Goal: Task Accomplishment & Management: Use online tool/utility

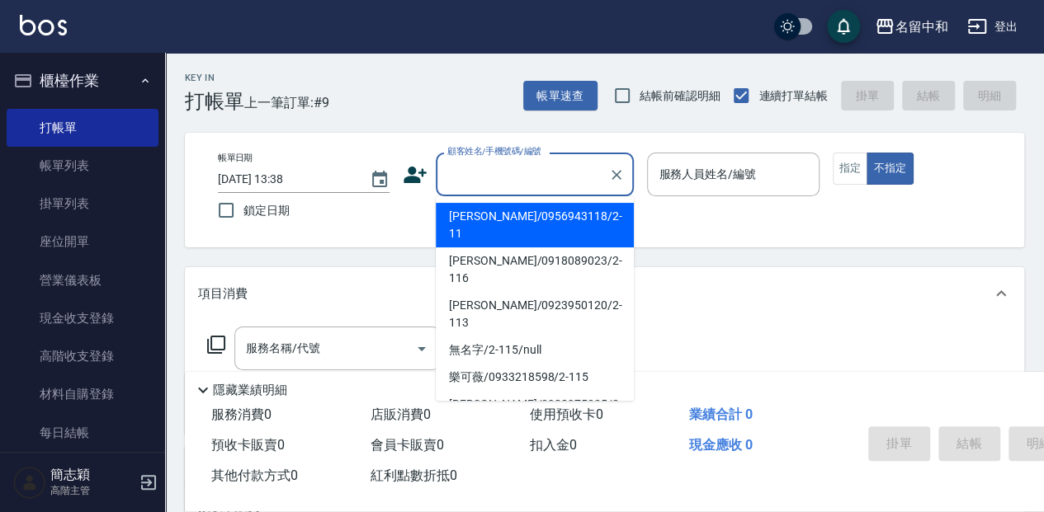
click at [536, 178] on input "顧客姓名/手機號碼/編號" at bounding box center [522, 174] width 158 height 29
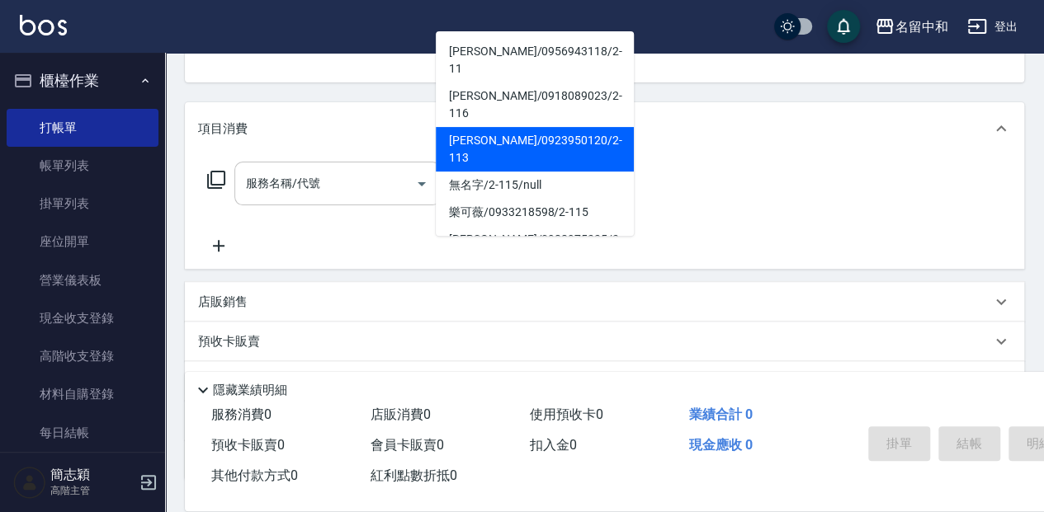
click at [371, 189] on input "服務名稱/代號" at bounding box center [325, 183] width 167 height 29
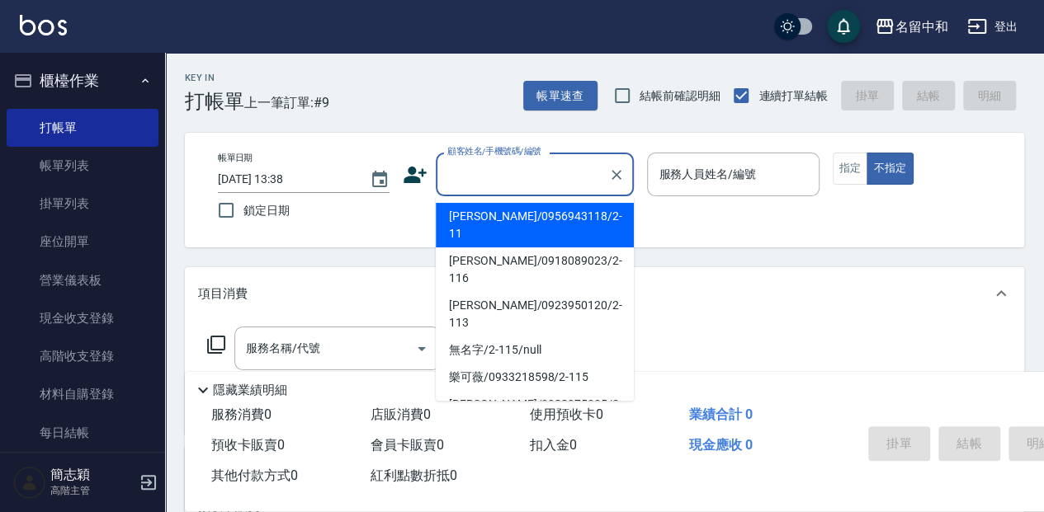
click at [549, 175] on input "顧客姓名/手機號碼/編號" at bounding box center [522, 174] width 158 height 29
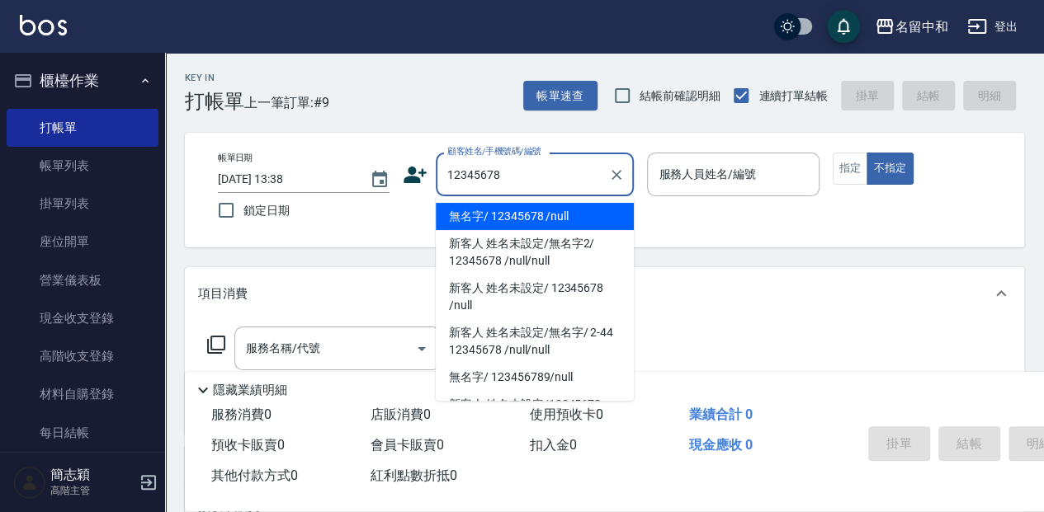
click at [551, 216] on li "無名字/ 12345678 /null" at bounding box center [535, 216] width 198 height 27
type input "無名字/ 12345678 /null"
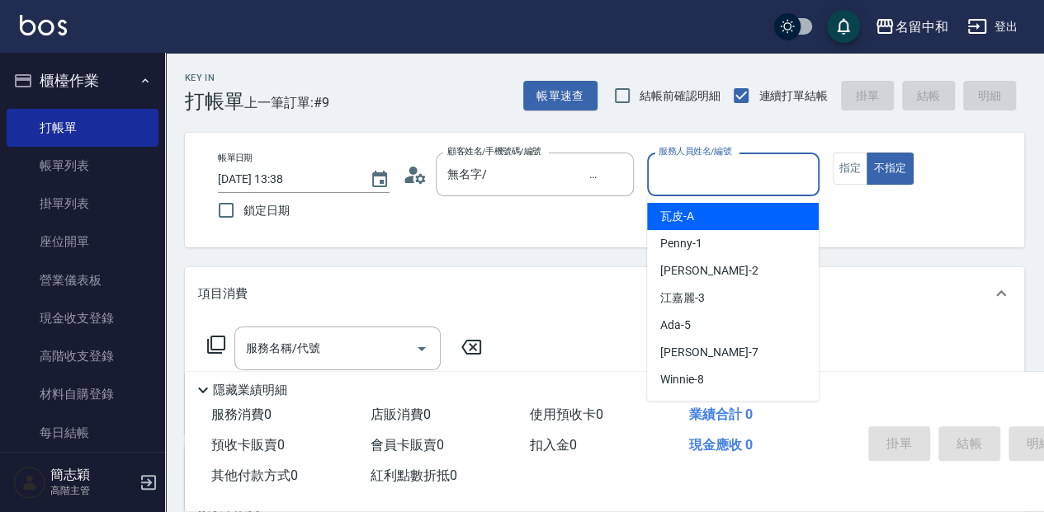
click at [720, 177] on input "服務人員姓名/編號" at bounding box center [732, 174] width 157 height 29
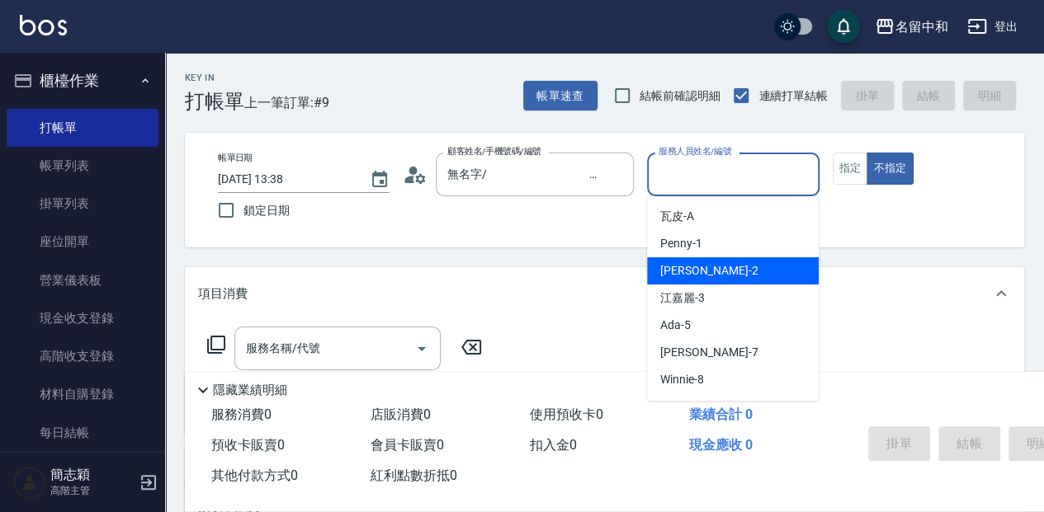
click at [716, 262] on div "[PERSON_NAME] -2" at bounding box center [733, 270] width 172 height 27
type input "[PERSON_NAME]-2"
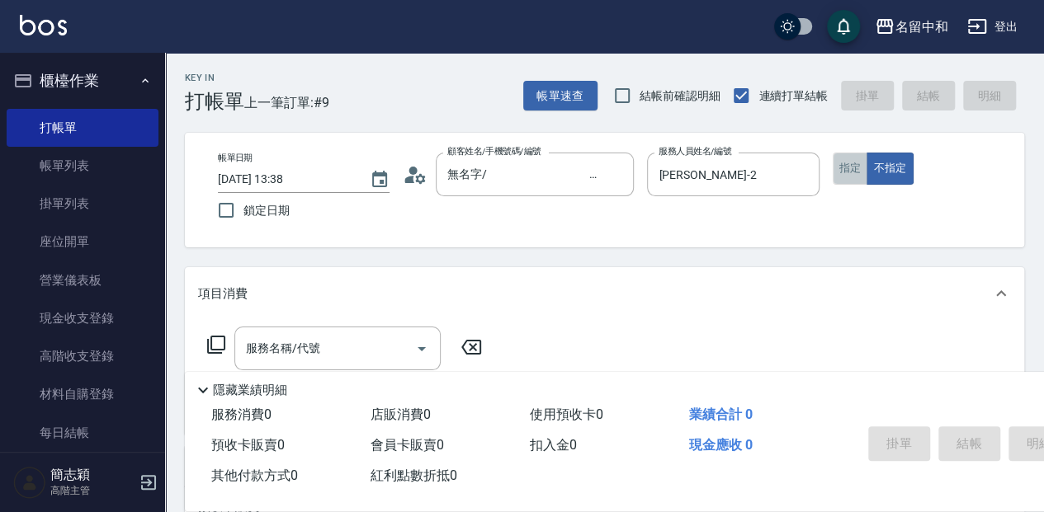
click at [847, 170] on button "指定" at bounding box center [850, 169] width 35 height 32
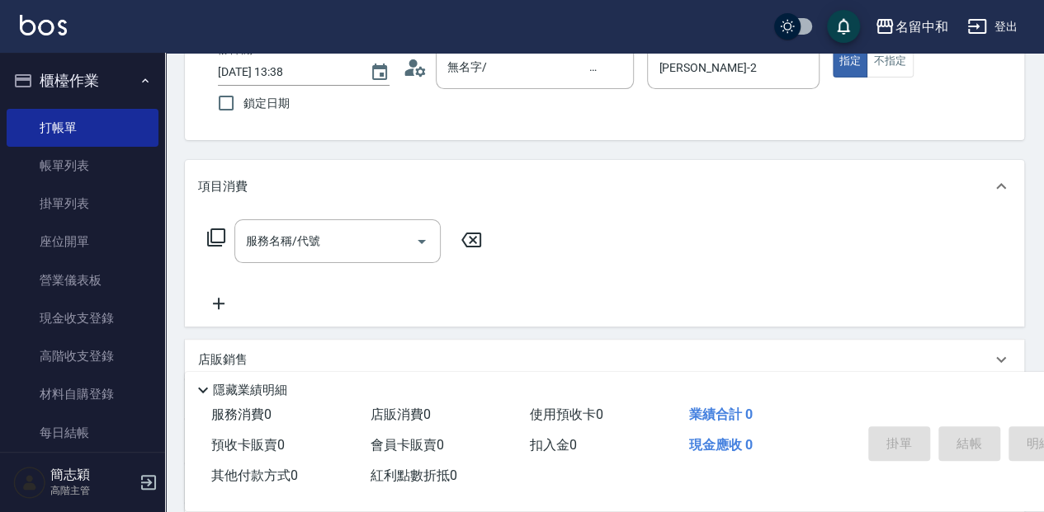
scroll to position [110, 0]
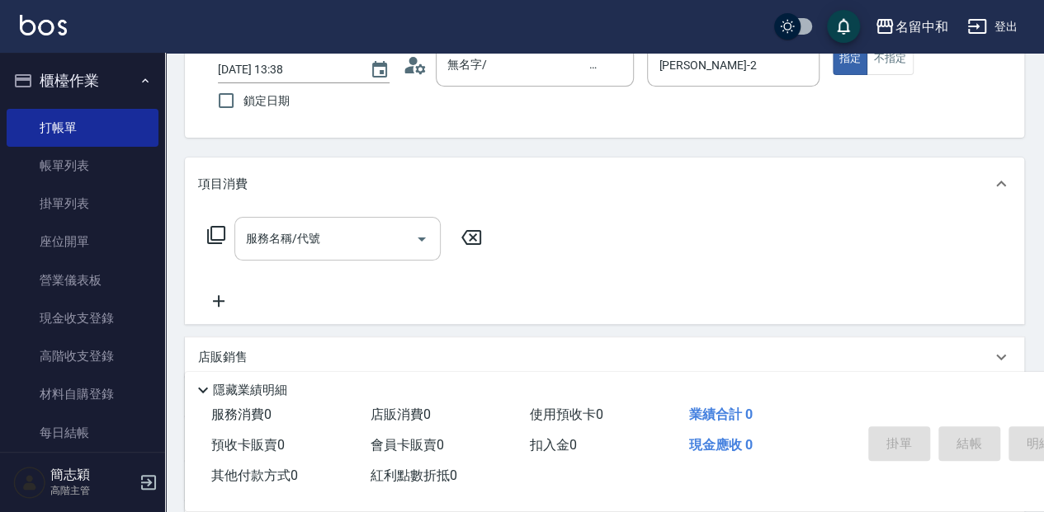
click at [371, 235] on input "服務名稱/代號" at bounding box center [325, 238] width 167 height 29
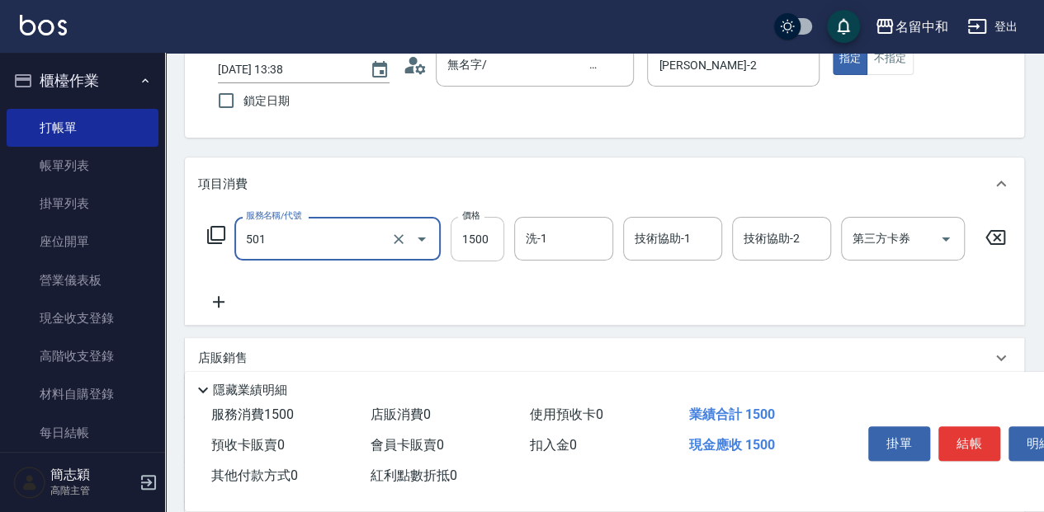
type input "染髮(1500](501)"
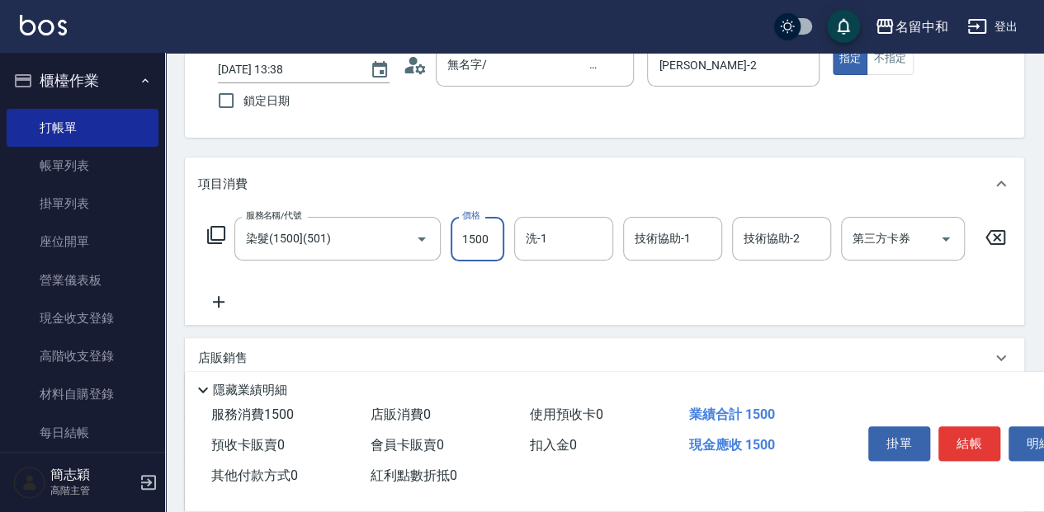
click at [474, 236] on input "1500" at bounding box center [478, 239] width 54 height 45
type input "2300"
click at [576, 241] on input "洗-1" at bounding box center [564, 238] width 84 height 29
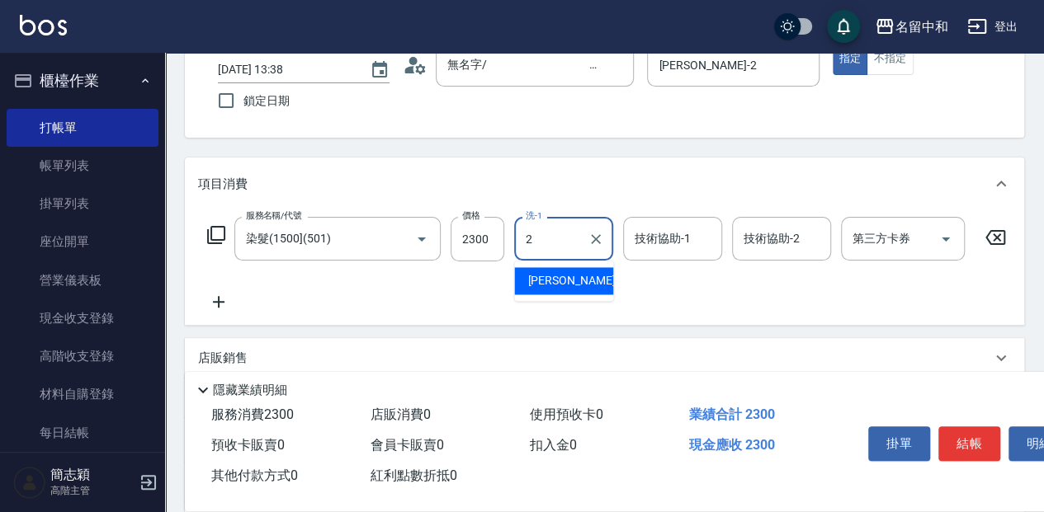
drag, startPoint x: 588, startPoint y: 279, endPoint x: 621, endPoint y: 257, distance: 38.7
click at [590, 277] on div "[PERSON_NAME] -2" at bounding box center [563, 280] width 99 height 27
type input "[PERSON_NAME]-2"
click at [660, 237] on input "技術協助-1" at bounding box center [672, 238] width 84 height 29
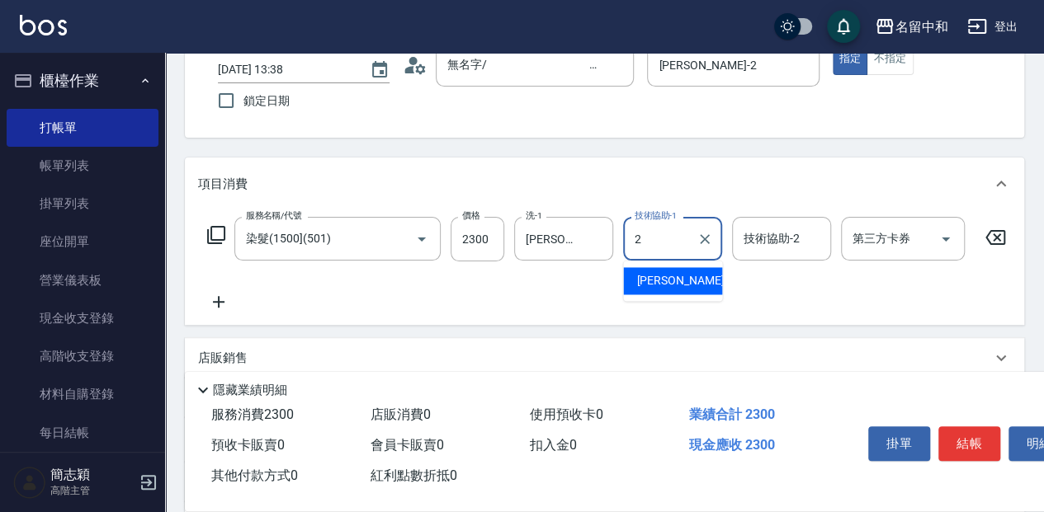
drag, startPoint x: 661, startPoint y: 281, endPoint x: 692, endPoint y: 273, distance: 31.4
click at [663, 280] on span "[PERSON_NAME] -2" at bounding box center [684, 280] width 97 height 17
type input "[PERSON_NAME]-2"
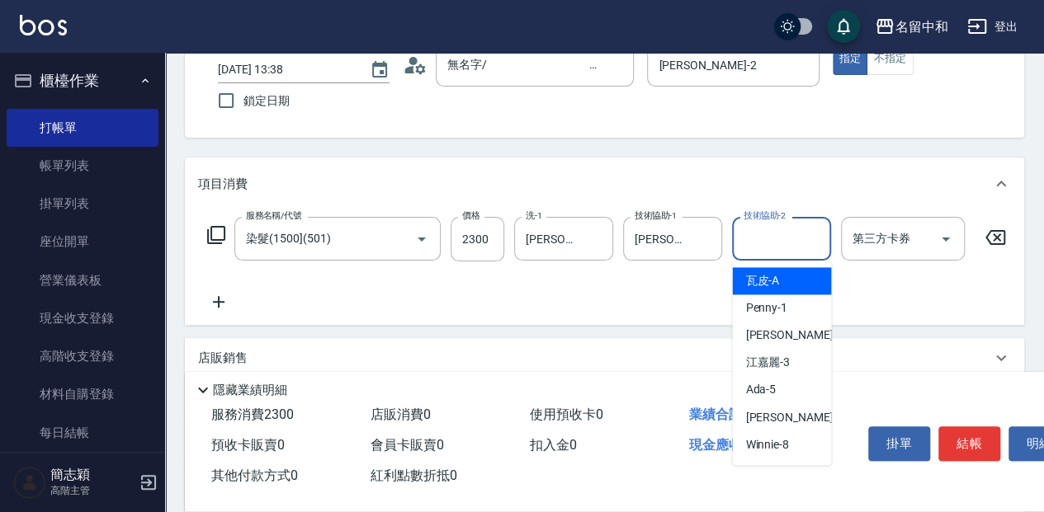
click at [777, 233] on input "技術協助-2" at bounding box center [781, 238] width 84 height 29
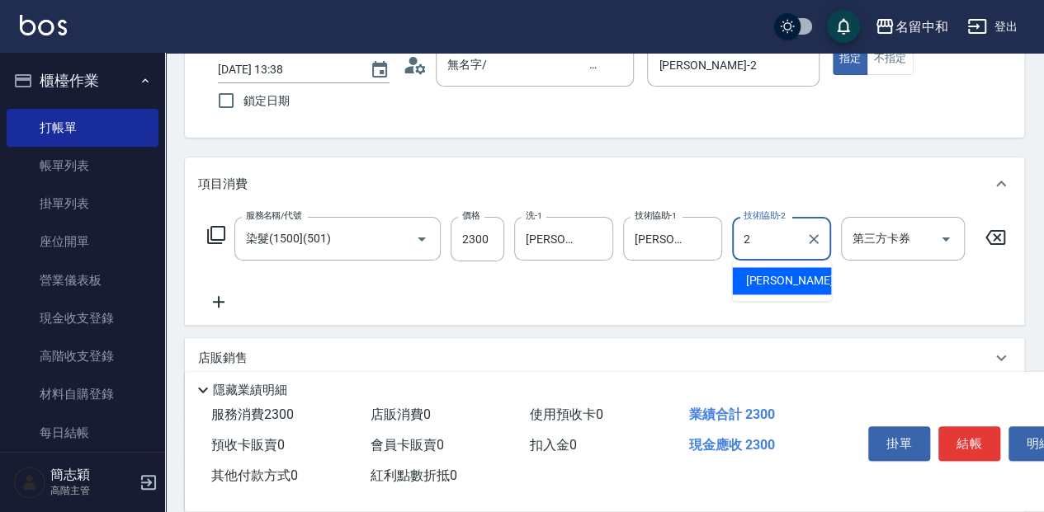
click at [804, 288] on div "[PERSON_NAME] -2" at bounding box center [781, 280] width 99 height 27
type input "[PERSON_NAME]-2"
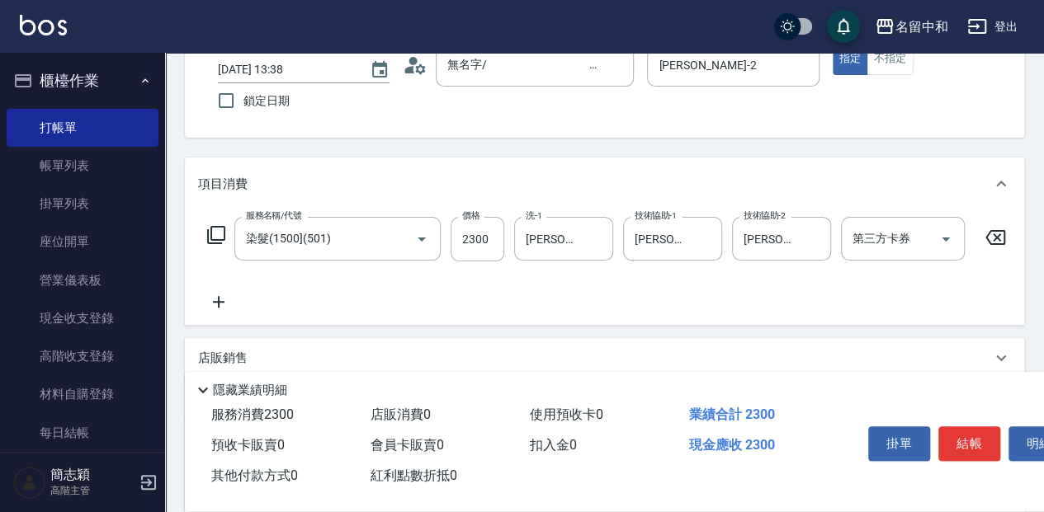
click at [228, 307] on icon at bounding box center [218, 302] width 41 height 20
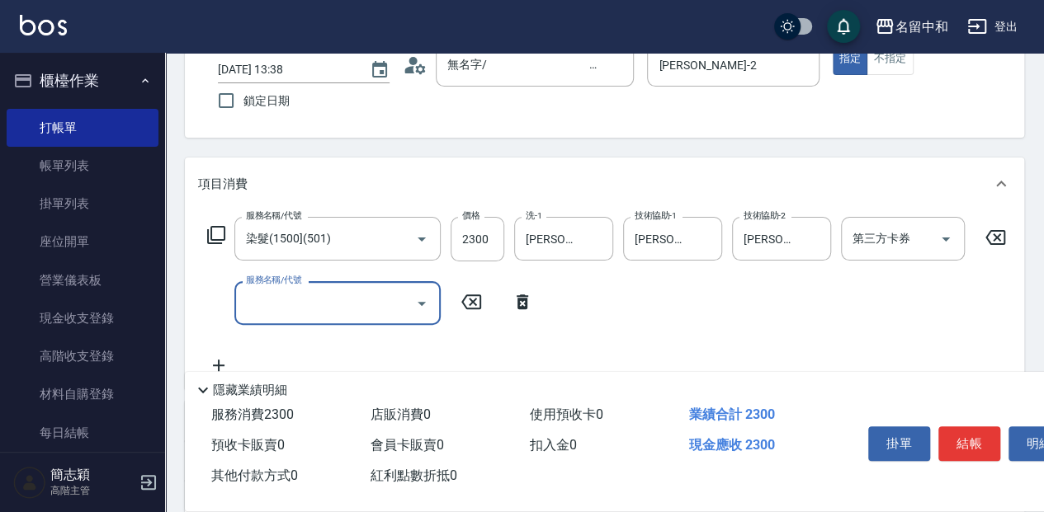
click at [342, 305] on input "服務名稱/代號" at bounding box center [325, 303] width 167 height 29
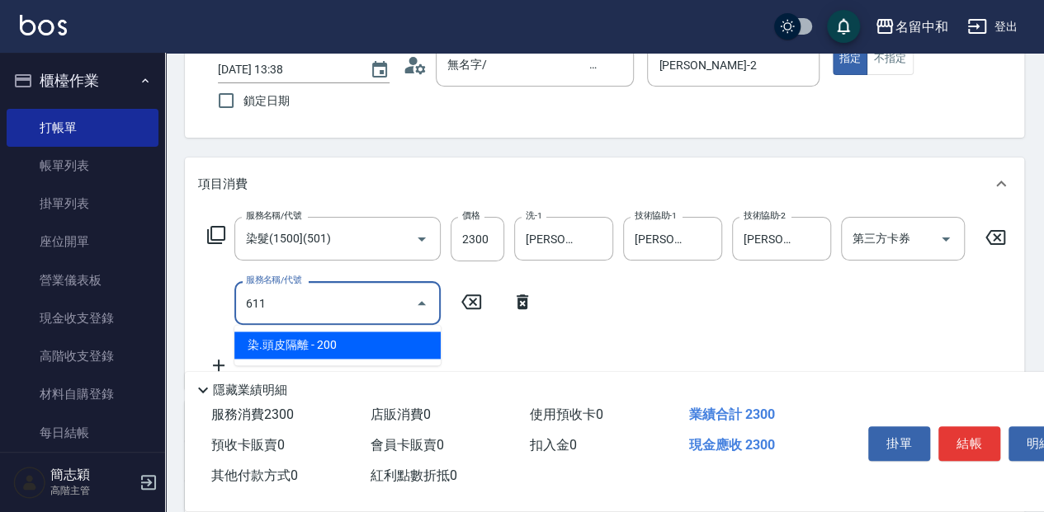
click at [374, 338] on span "染.頭皮隔離 - 200" at bounding box center [337, 345] width 206 height 27
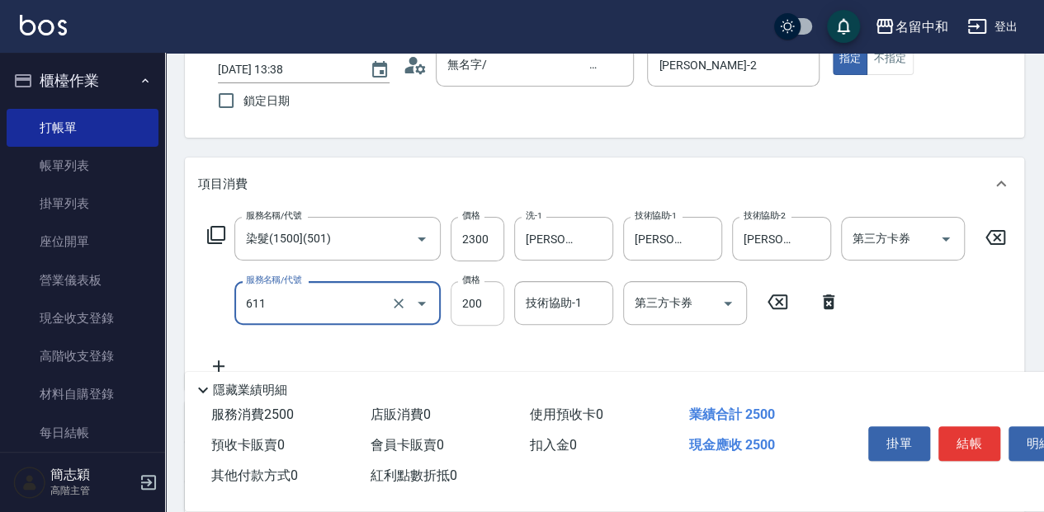
type input "染.頭皮隔離(611)"
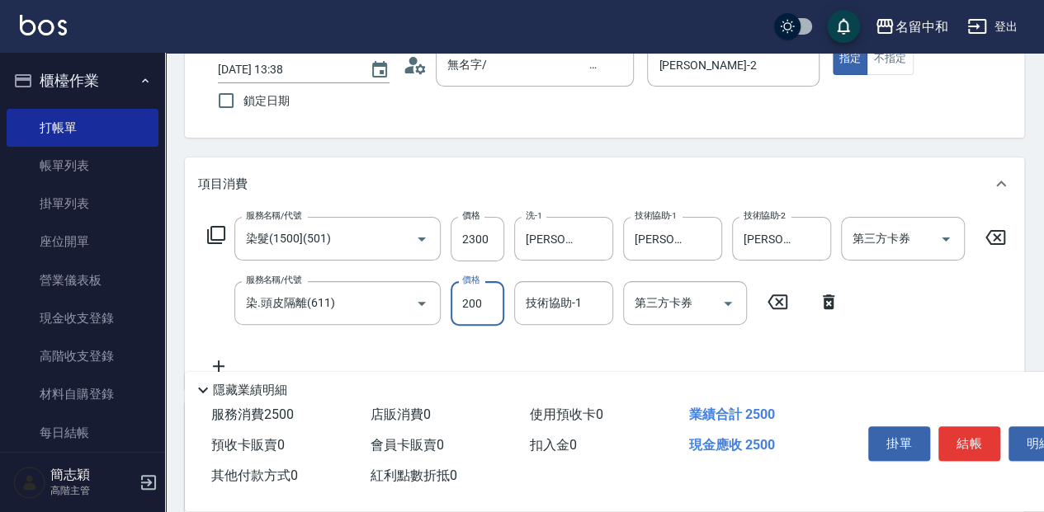
click at [478, 308] on input "200" at bounding box center [478, 303] width 54 height 45
type input "300"
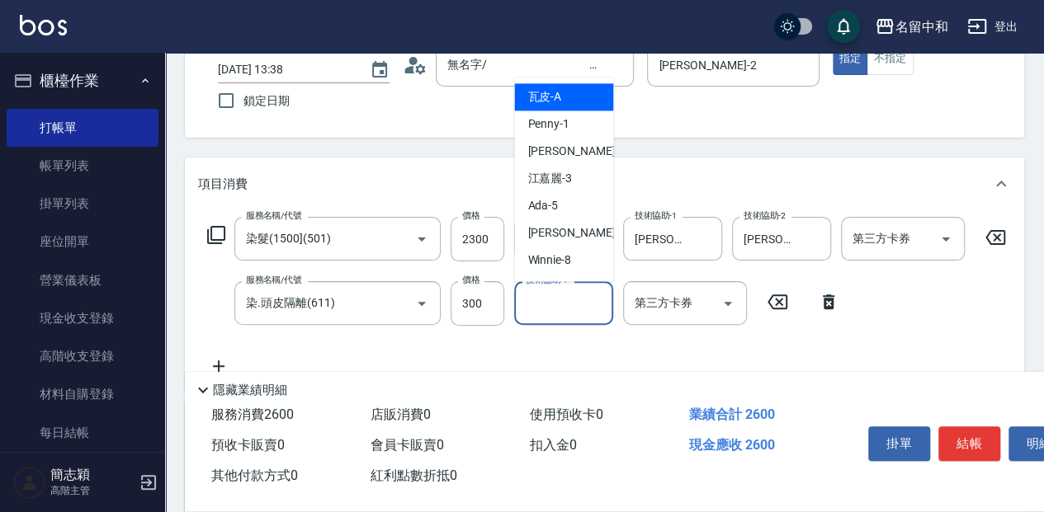
click at [566, 299] on input "技術協助-1" at bounding box center [564, 303] width 84 height 29
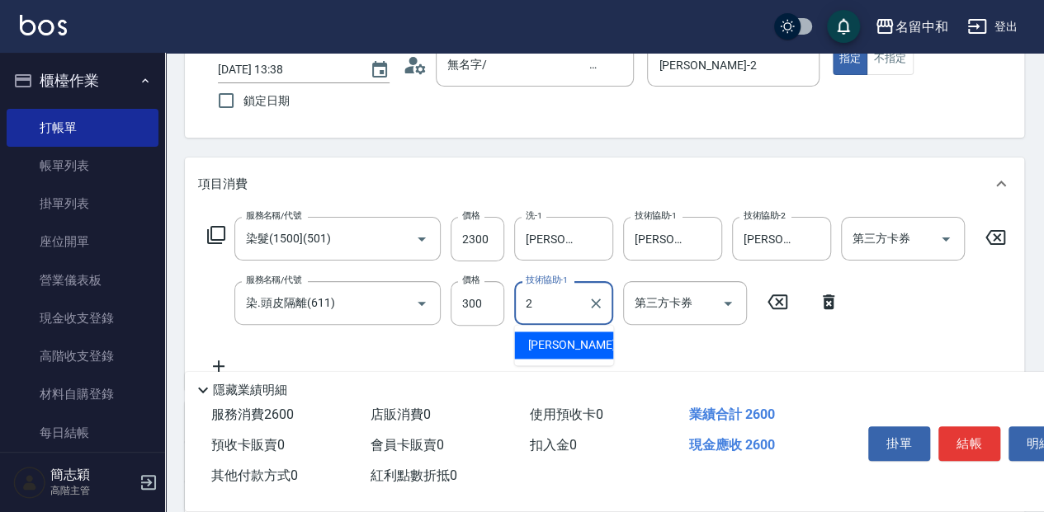
click at [541, 342] on span "[PERSON_NAME] -2" at bounding box center [575, 345] width 97 height 17
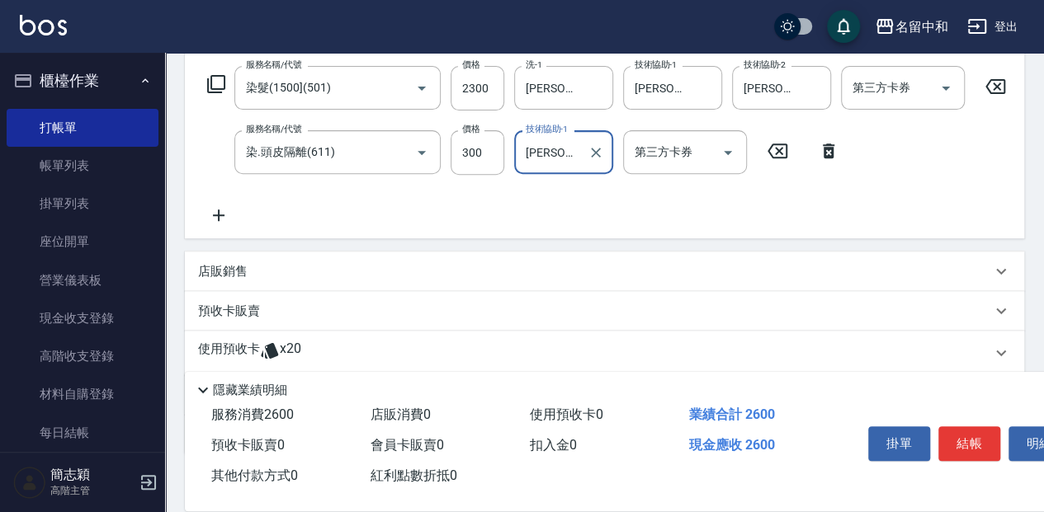
scroll to position [275, 0]
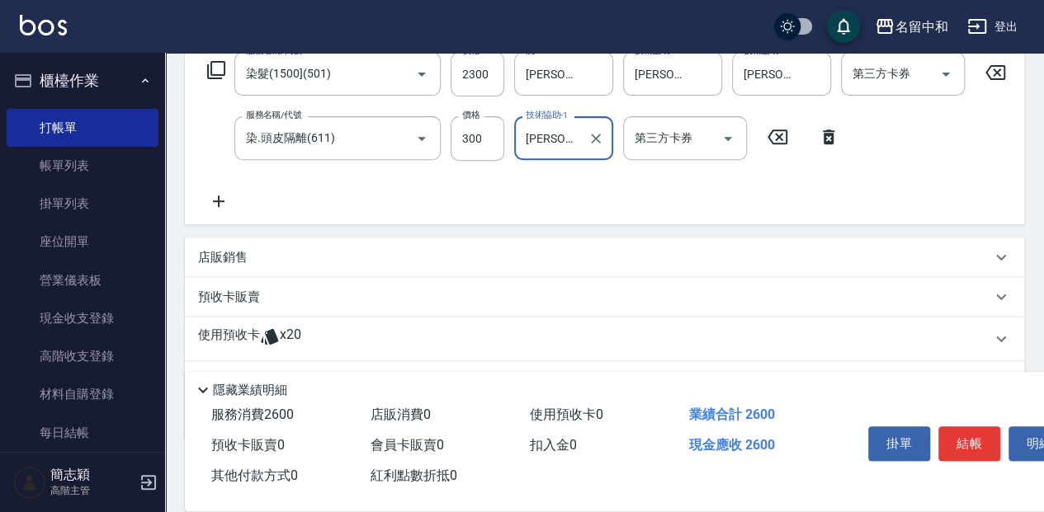
type input "[PERSON_NAME]-2"
click at [218, 203] on icon at bounding box center [219, 202] width 12 height 12
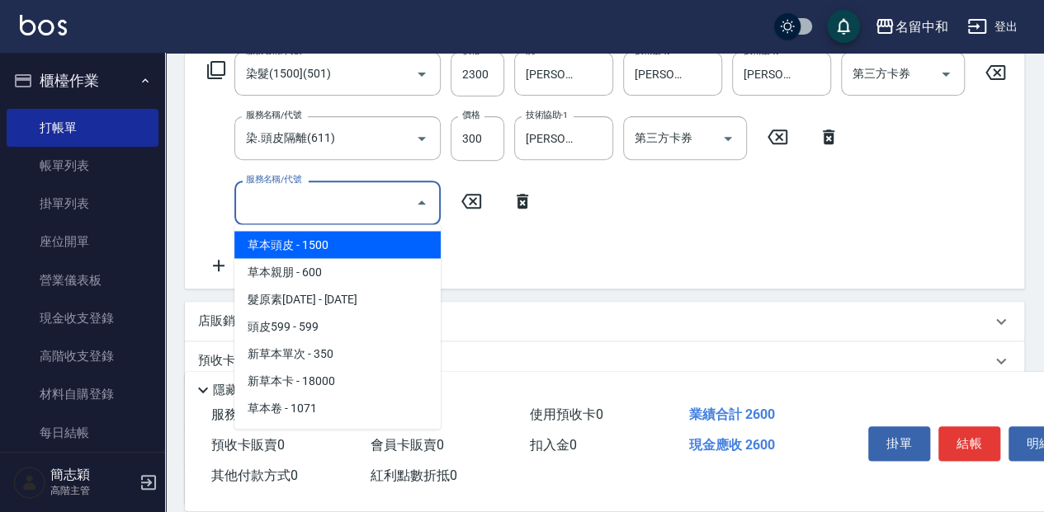
click at [361, 204] on input "服務名稱/代號" at bounding box center [325, 202] width 167 height 29
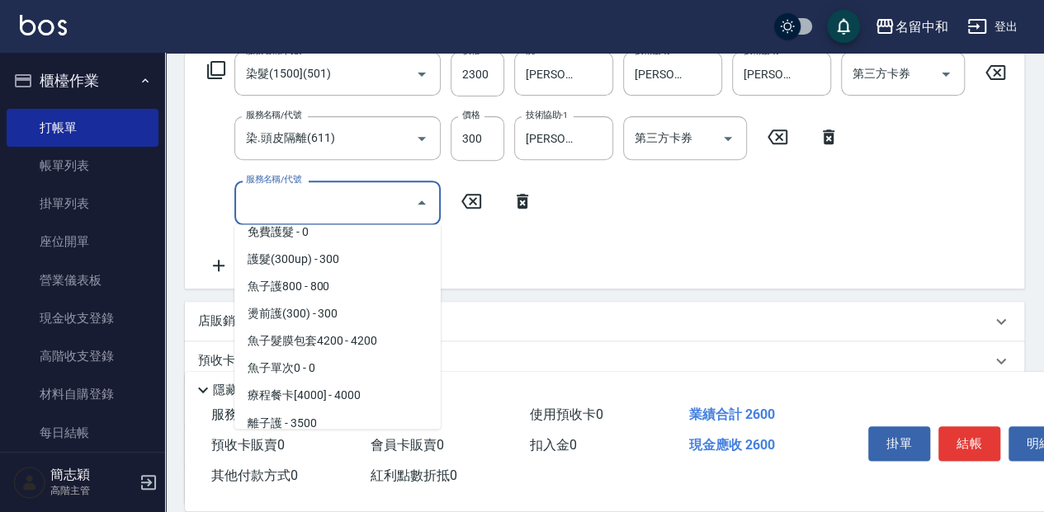
scroll to position [1375, 0]
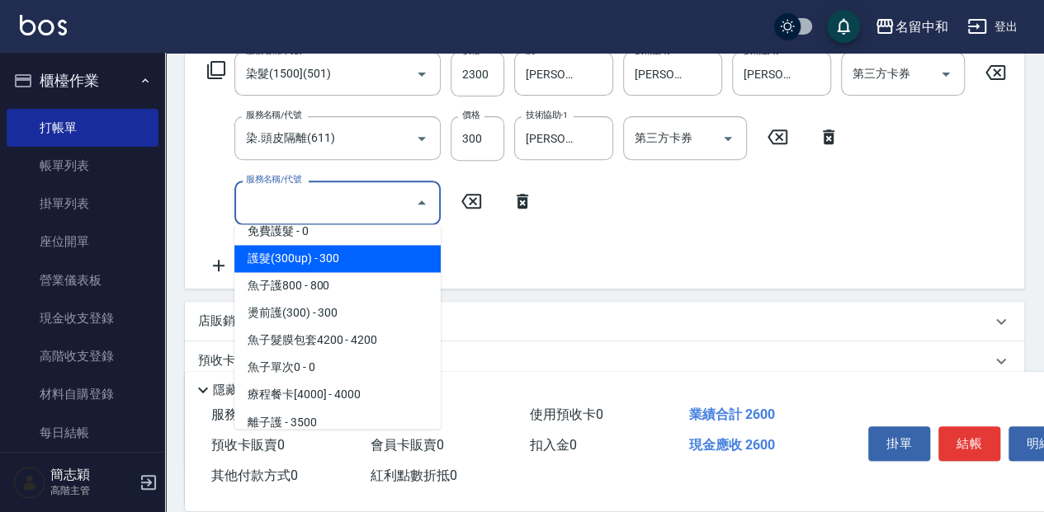
click at [333, 257] on span "護髮(300up) - 300" at bounding box center [337, 258] width 206 height 27
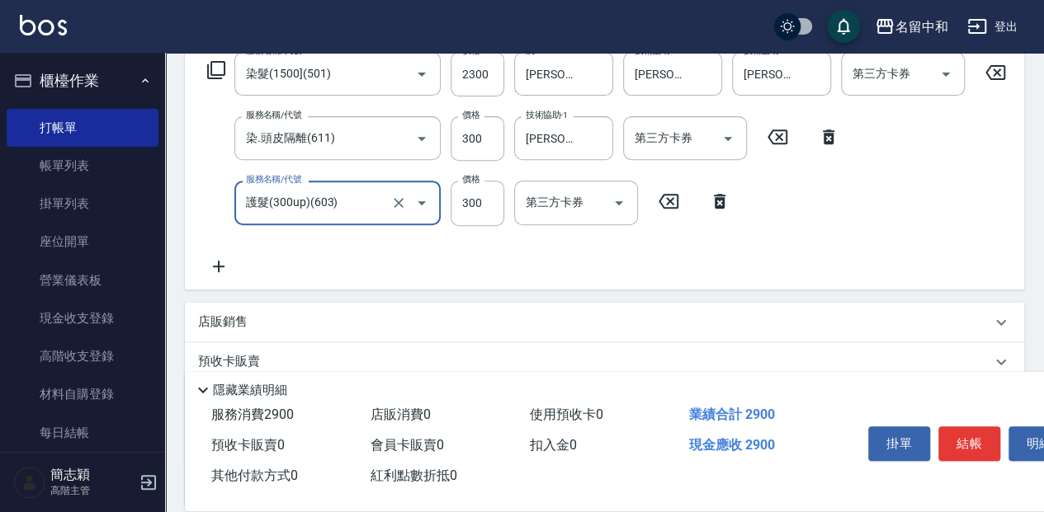
type input "護髮(300up)(603)"
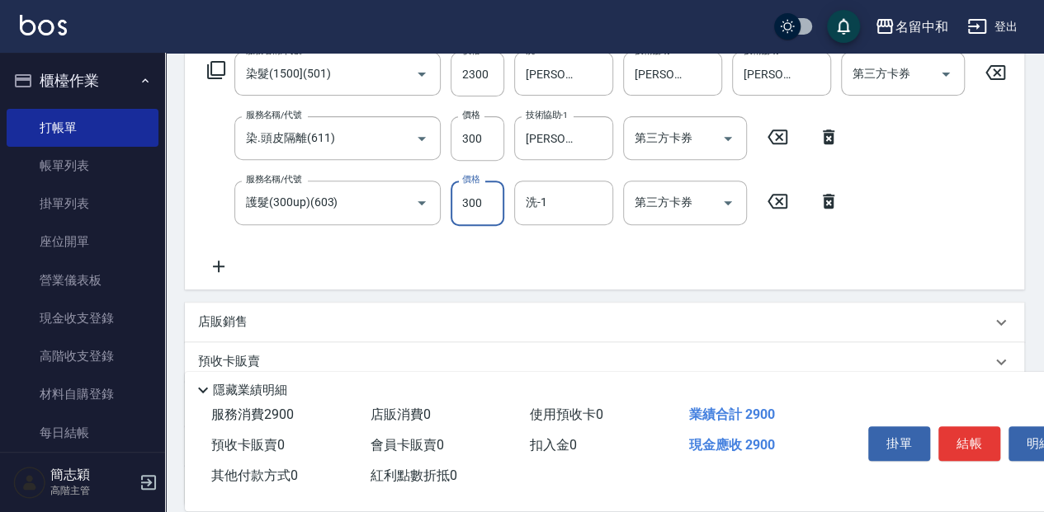
click at [472, 202] on input "300" at bounding box center [478, 203] width 54 height 45
type input "500"
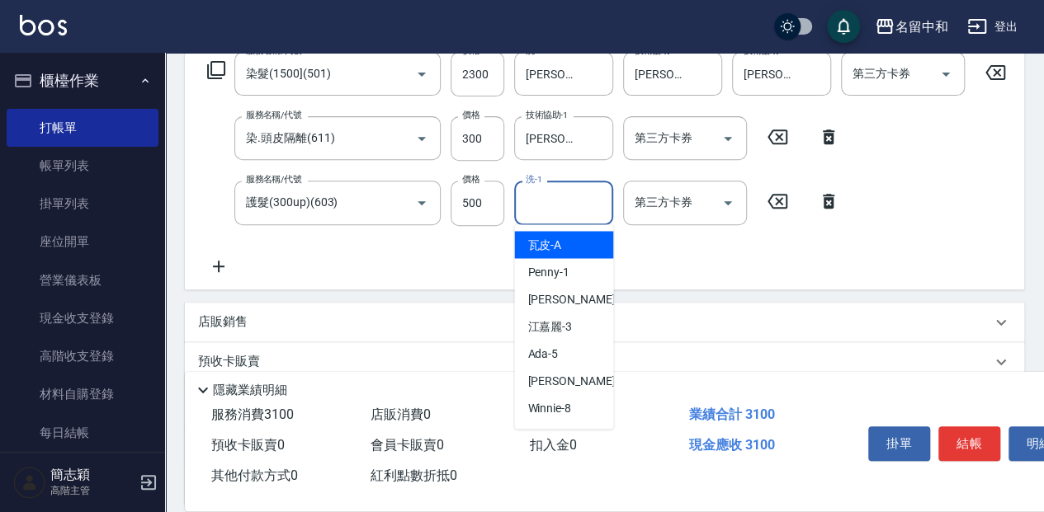
click at [567, 208] on input "洗-1" at bounding box center [564, 202] width 84 height 29
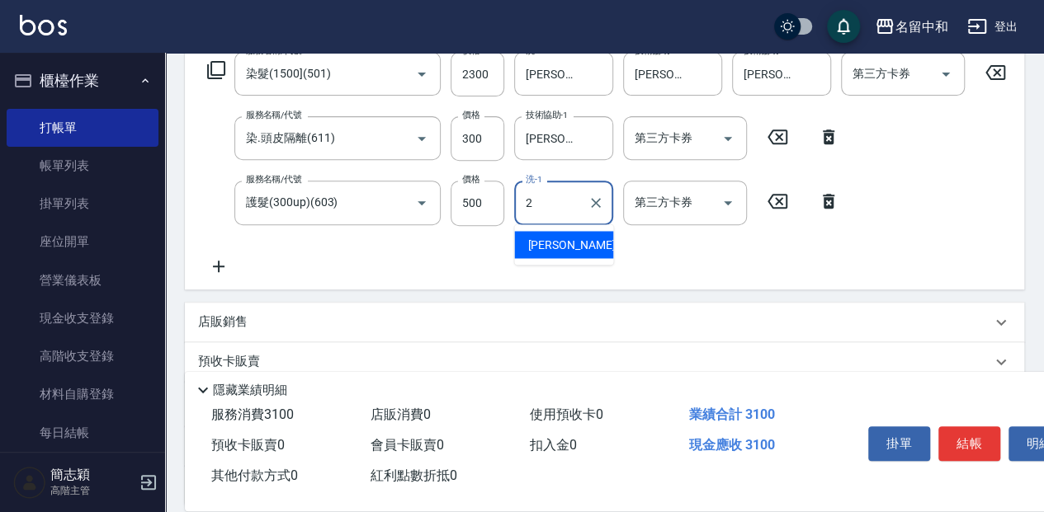
click at [548, 249] on span "[PERSON_NAME] -2" at bounding box center [575, 244] width 97 height 17
type input "[PERSON_NAME]-2"
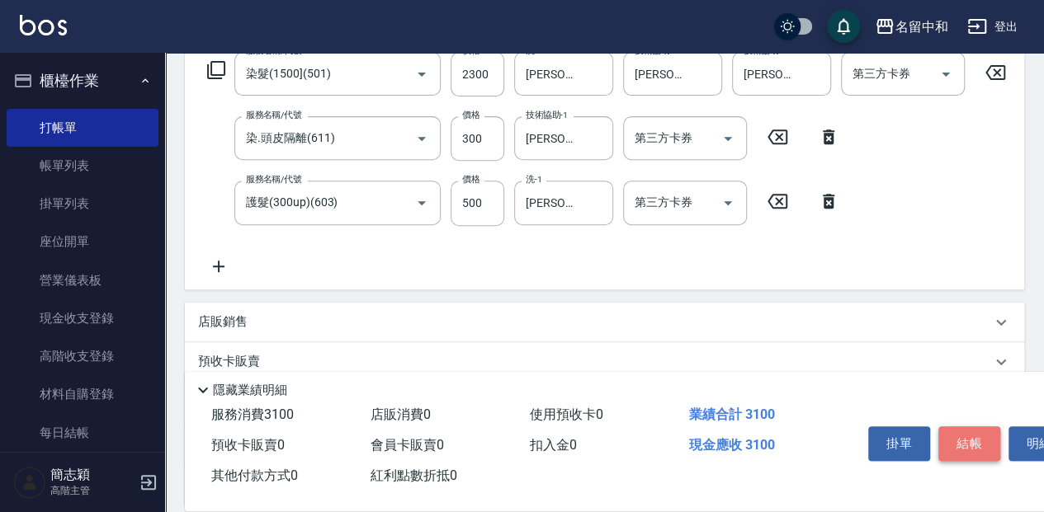
click at [966, 439] on button "結帳" at bounding box center [969, 444] width 62 height 35
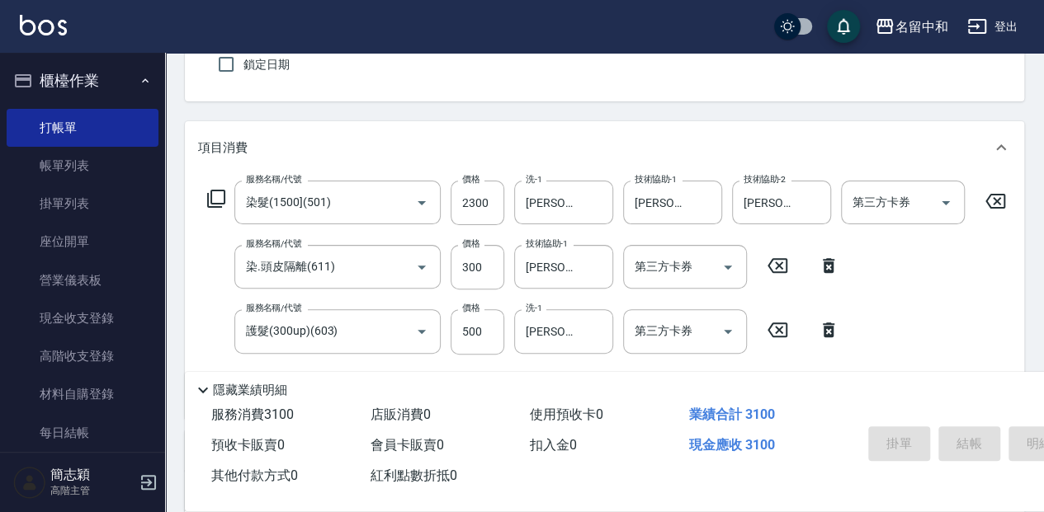
scroll to position [23, 0]
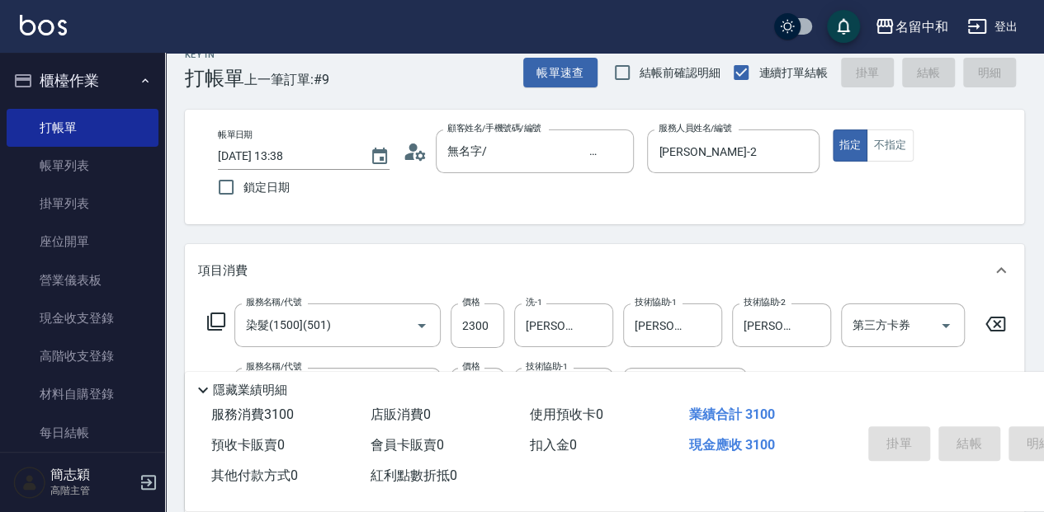
type input "[DATE] 15:36"
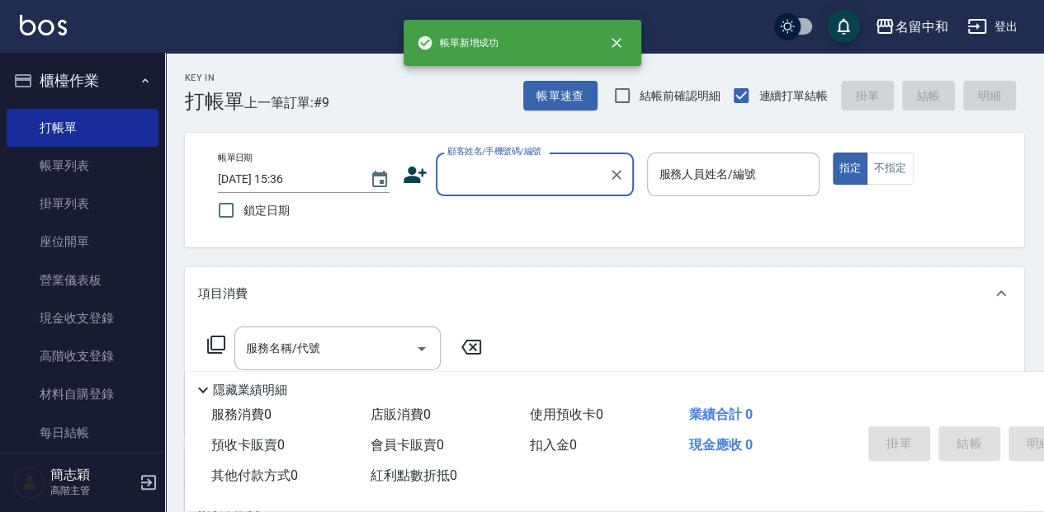
scroll to position [0, 0]
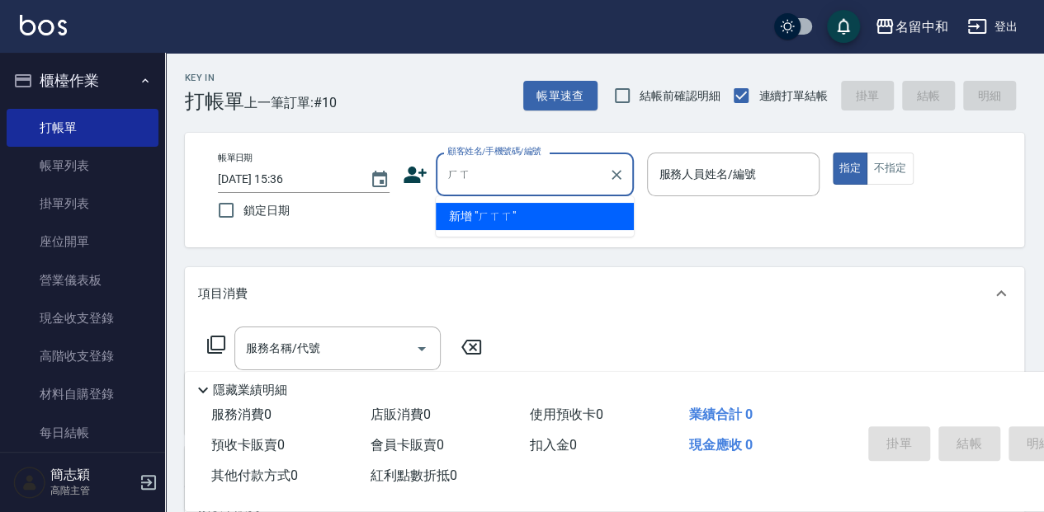
type input "ㄏ"
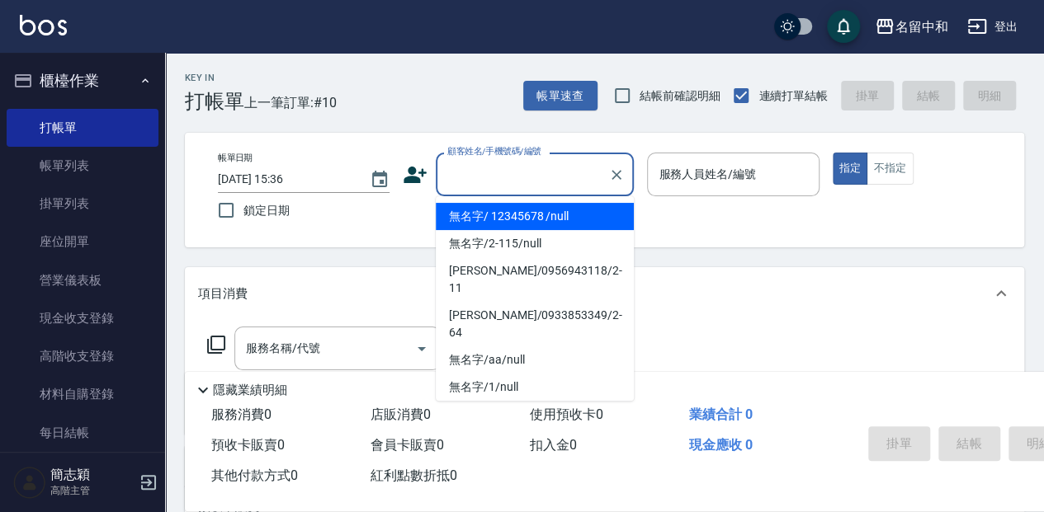
type input "無名字/ 12345678 /null"
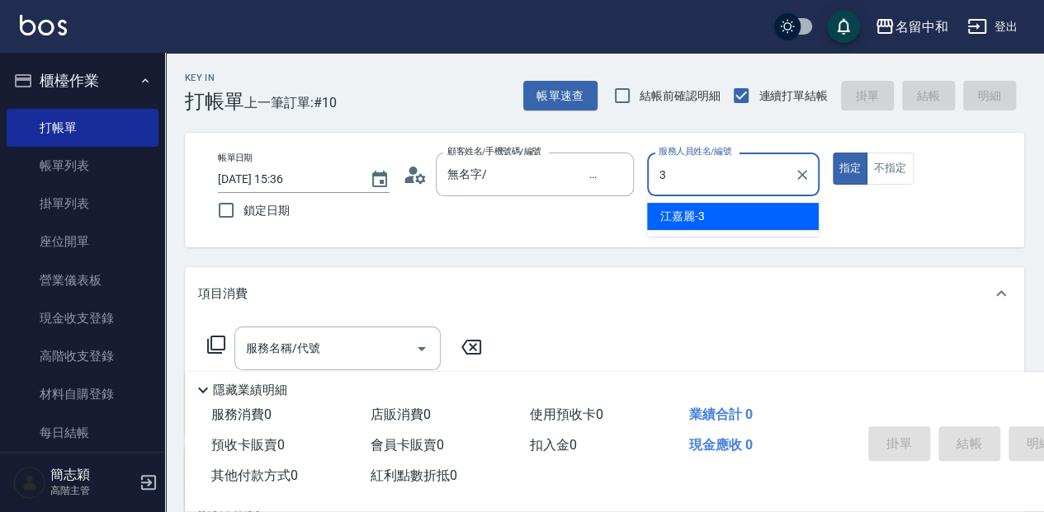
type input "江嘉麗-3"
type button "true"
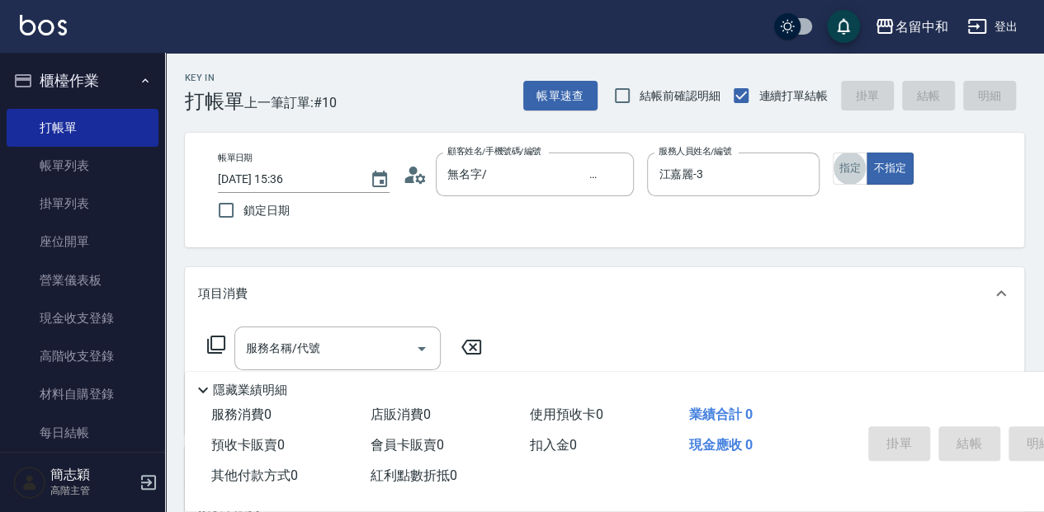
type input "."
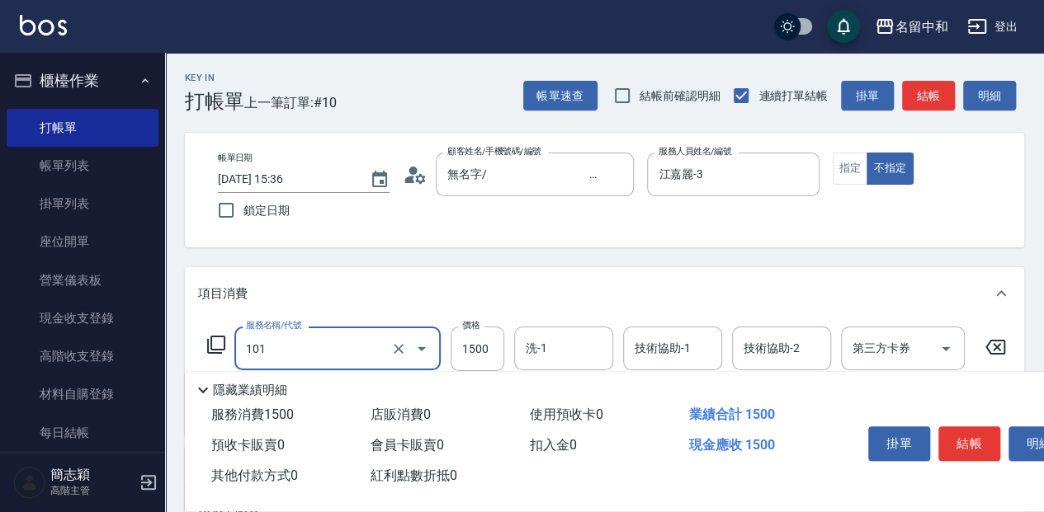
type input "草本頭皮(101)"
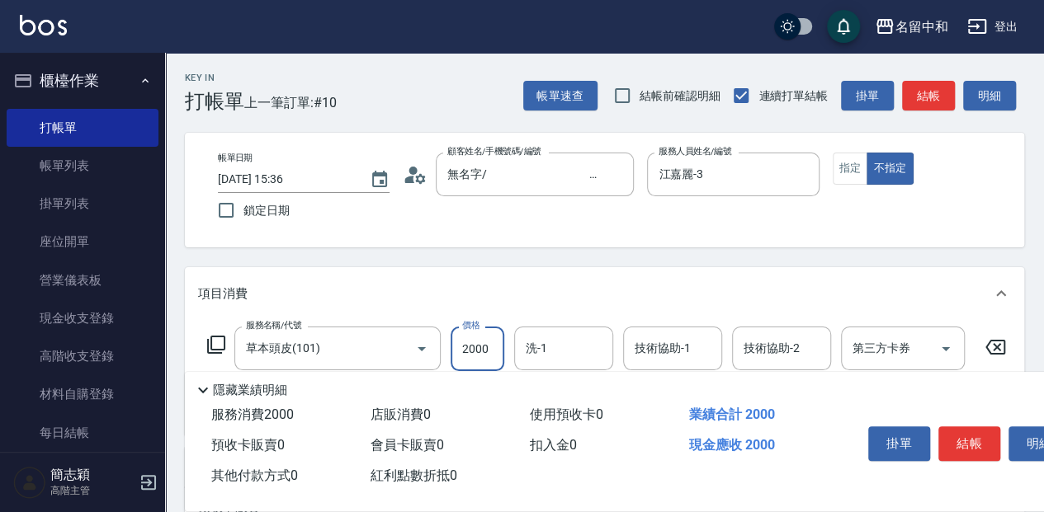
type input "2000"
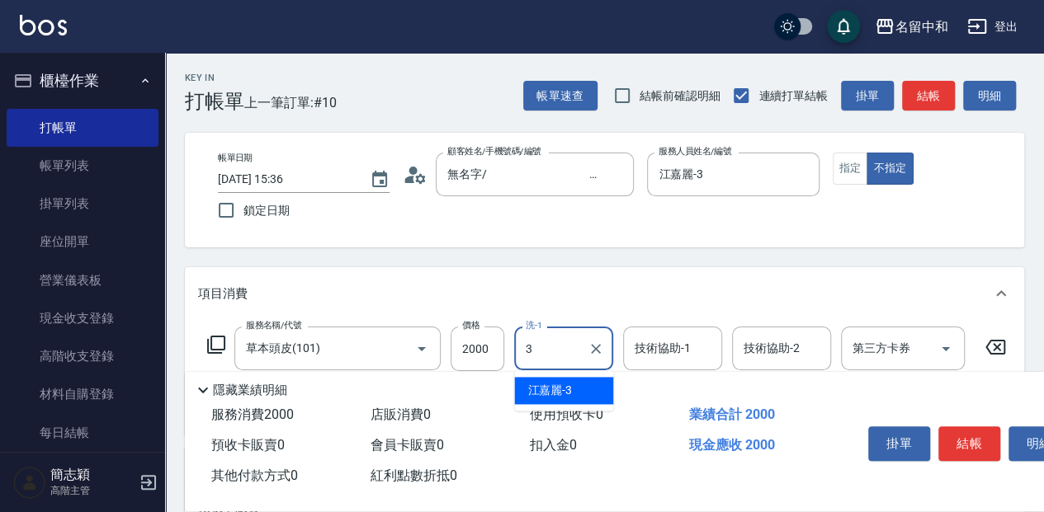
type input "江嘉麗-3"
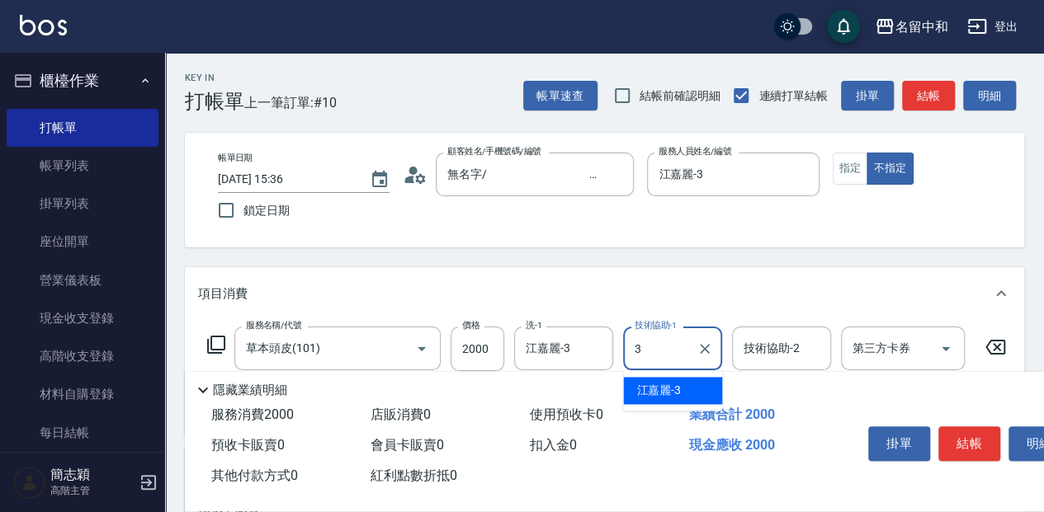
type input "江嘉麗-3"
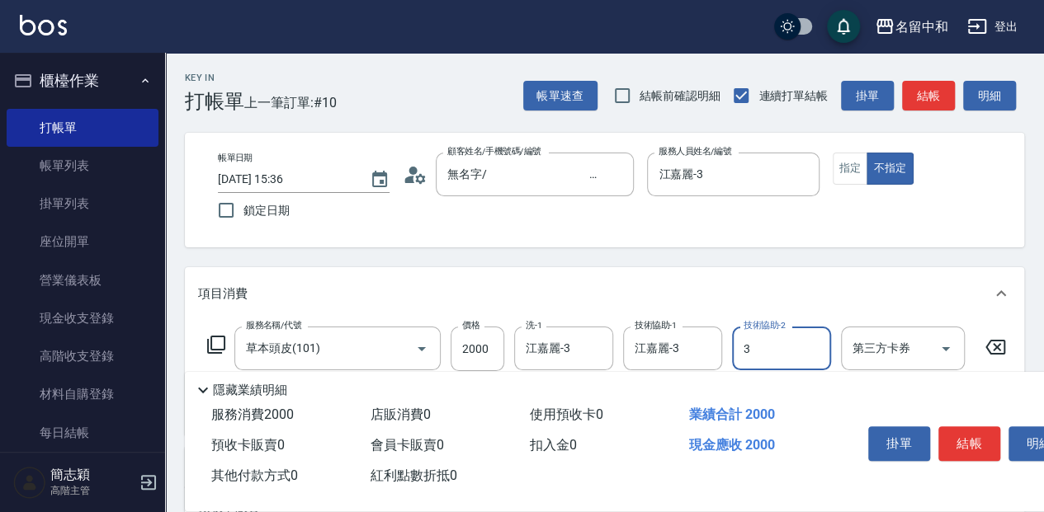
type input "江嘉麗-3"
click at [978, 441] on button "結帳" at bounding box center [969, 444] width 62 height 35
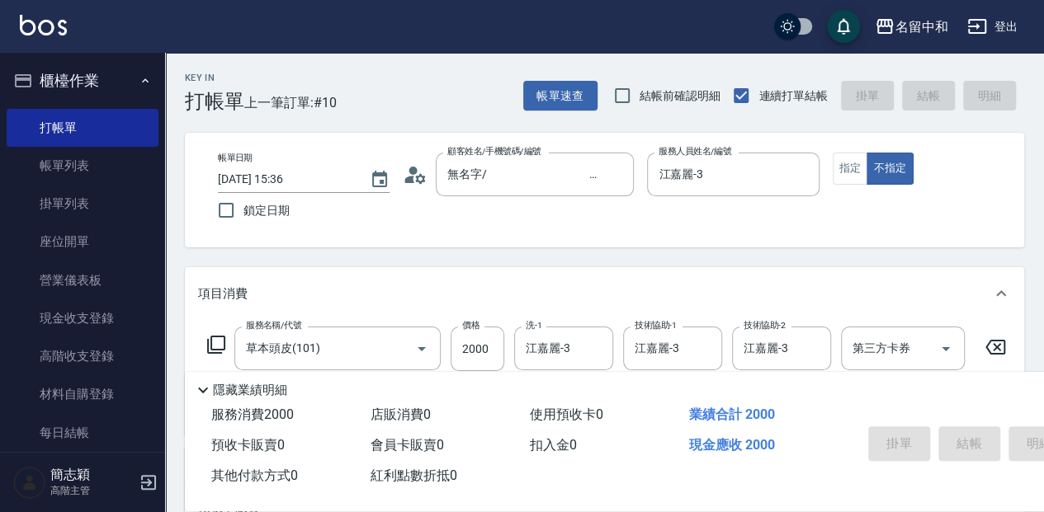
type input "[DATE] 15:41"
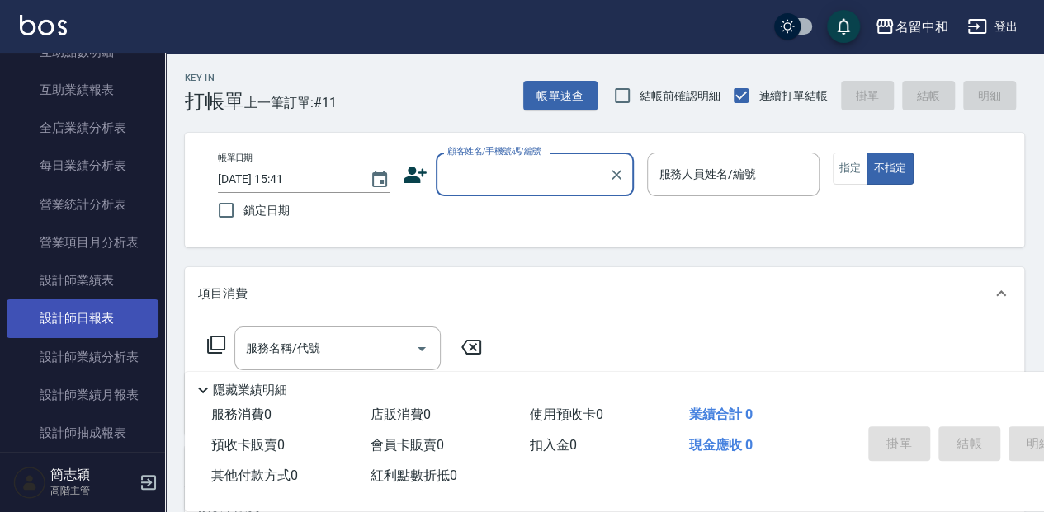
scroll to position [990, 0]
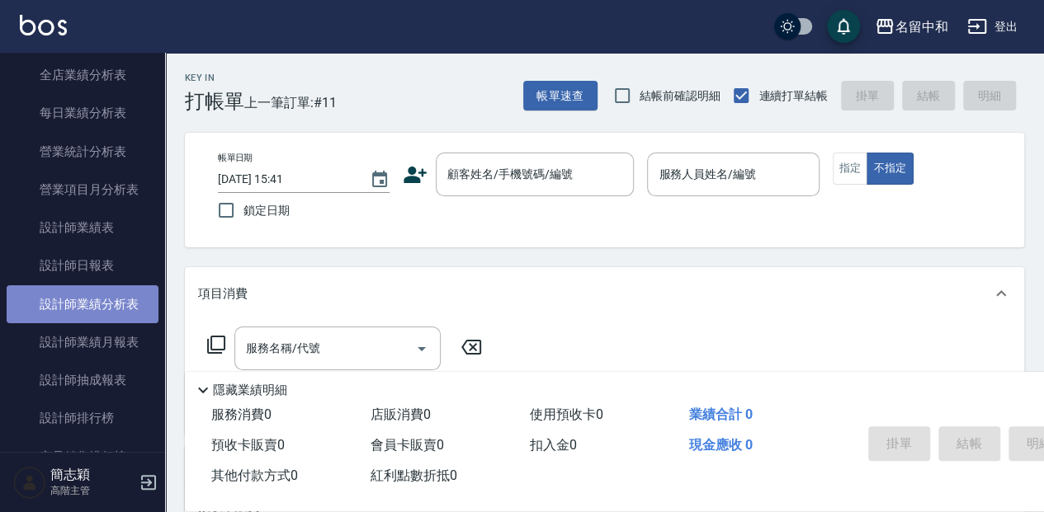
click at [86, 292] on link "設計師業績分析表" at bounding box center [83, 305] width 152 height 38
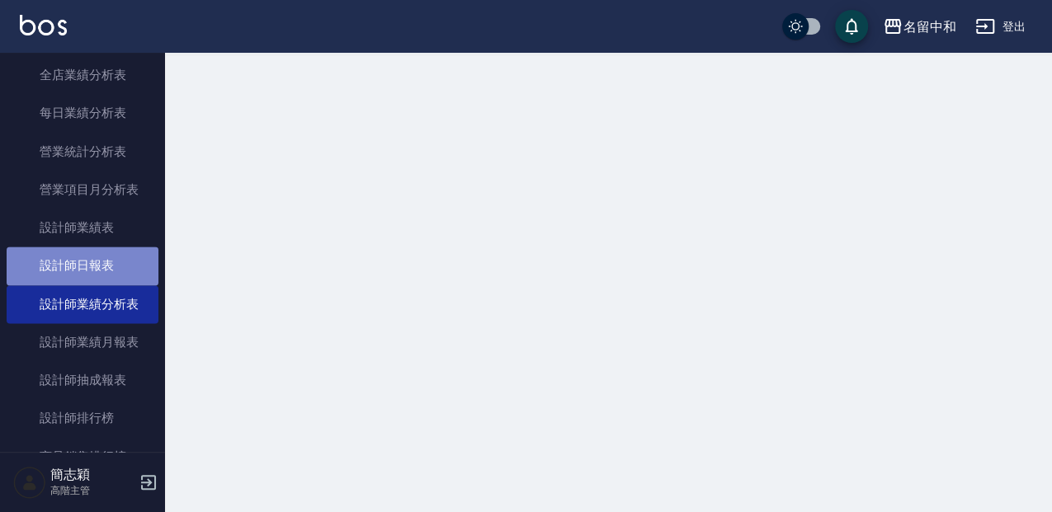
click at [87, 266] on link "設計師日報表" at bounding box center [83, 266] width 152 height 38
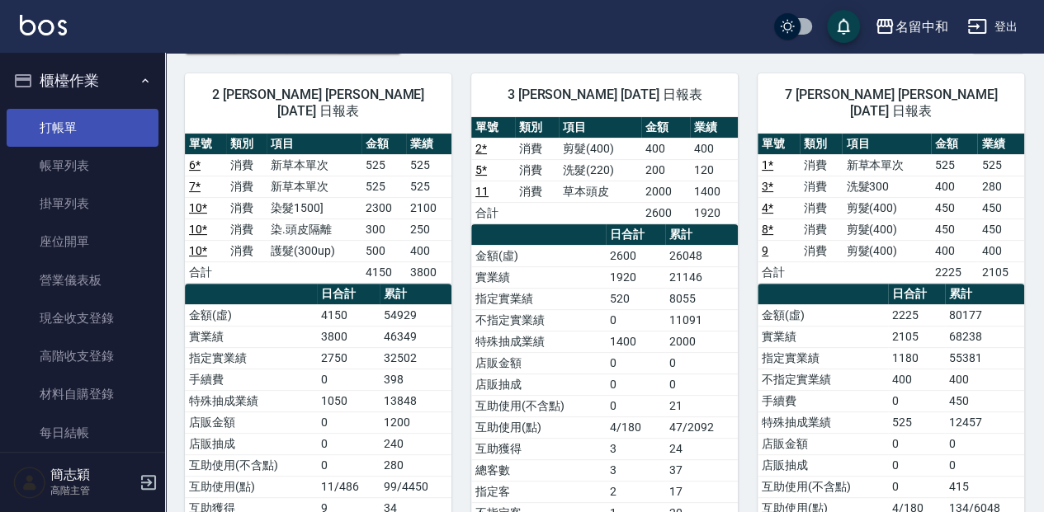
click at [134, 136] on link "打帳單" at bounding box center [83, 128] width 152 height 38
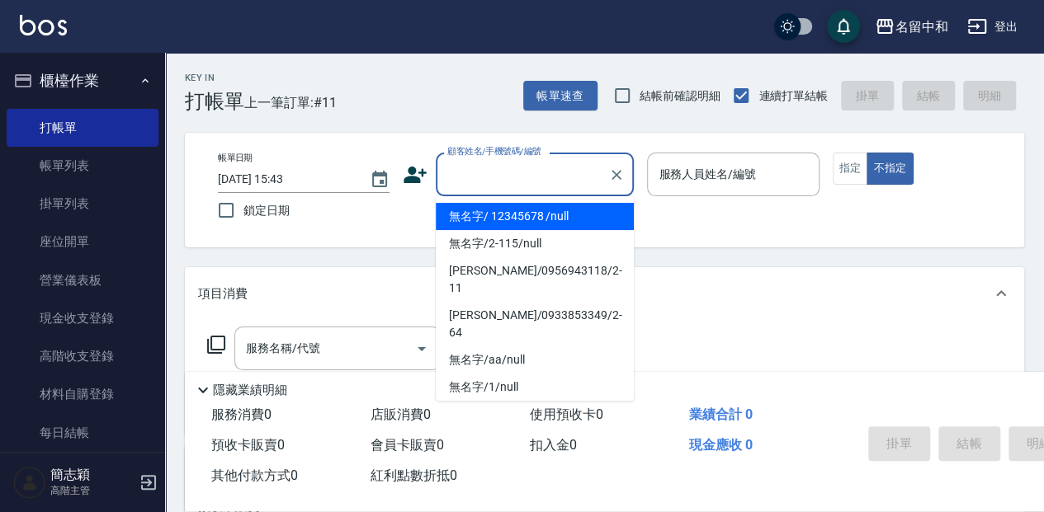
click at [545, 173] on input "顧客姓名/手機號碼/編號" at bounding box center [522, 174] width 158 height 29
click at [539, 199] on ul "無名字/ 12345678 /null 無名字/2-115/null [PERSON_NAME]/0956943118/2-11 [PERSON_NAME]/…" at bounding box center [535, 298] width 198 height 205
click at [541, 208] on li "無名字/ 12345678 /null" at bounding box center [535, 216] width 198 height 27
type input "無名字/ 12345678 /null"
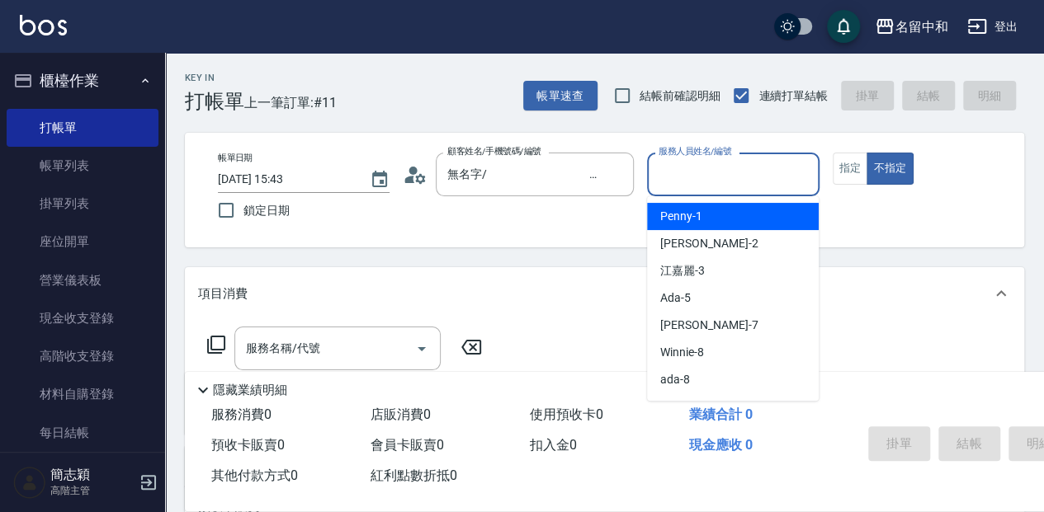
click at [685, 182] on input "服務人員姓名/編號" at bounding box center [732, 174] width 157 height 29
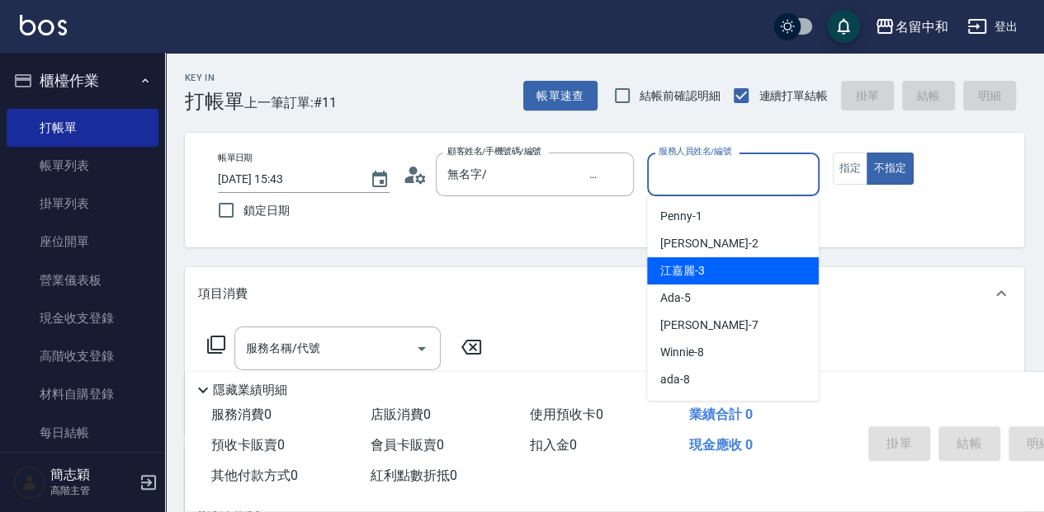
click at [693, 262] on div "[PERSON_NAME]-3" at bounding box center [733, 270] width 172 height 27
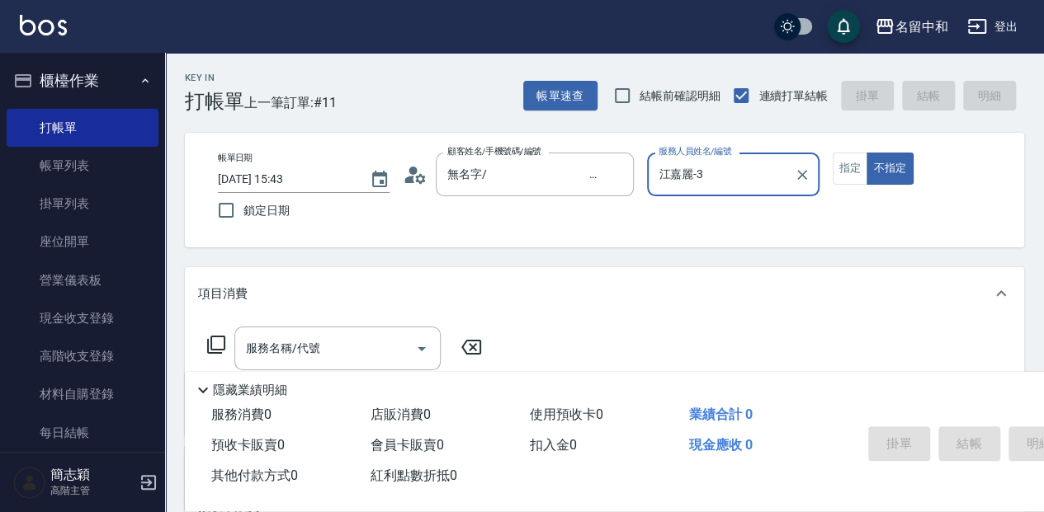
type input "江嘉麗-3"
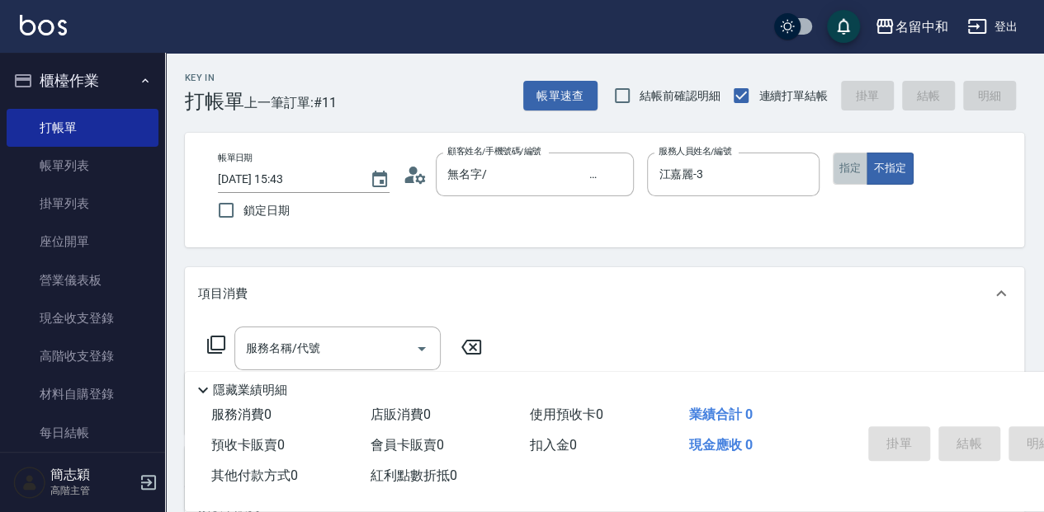
click at [838, 177] on button "指定" at bounding box center [850, 169] width 35 height 32
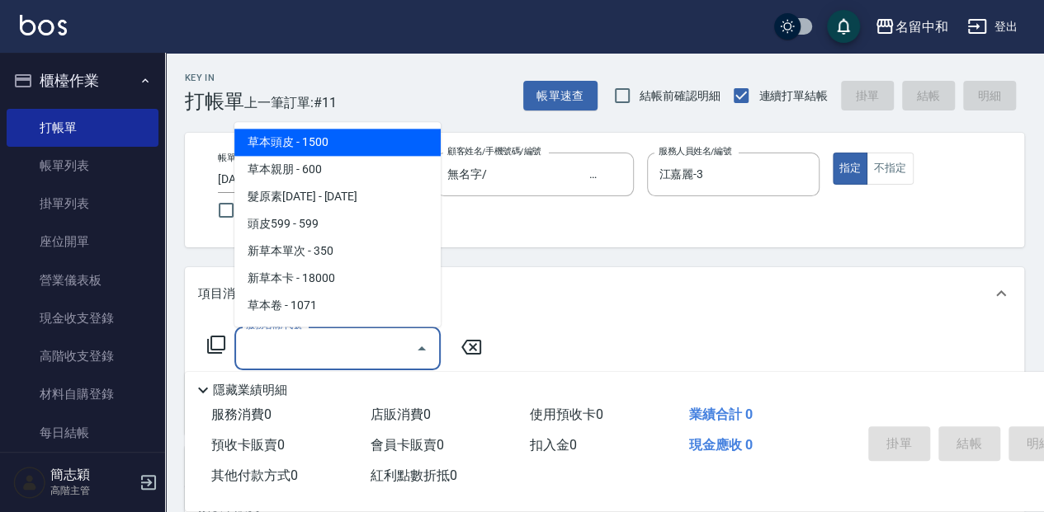
click at [355, 356] on input "服務名稱/代號" at bounding box center [325, 348] width 167 height 29
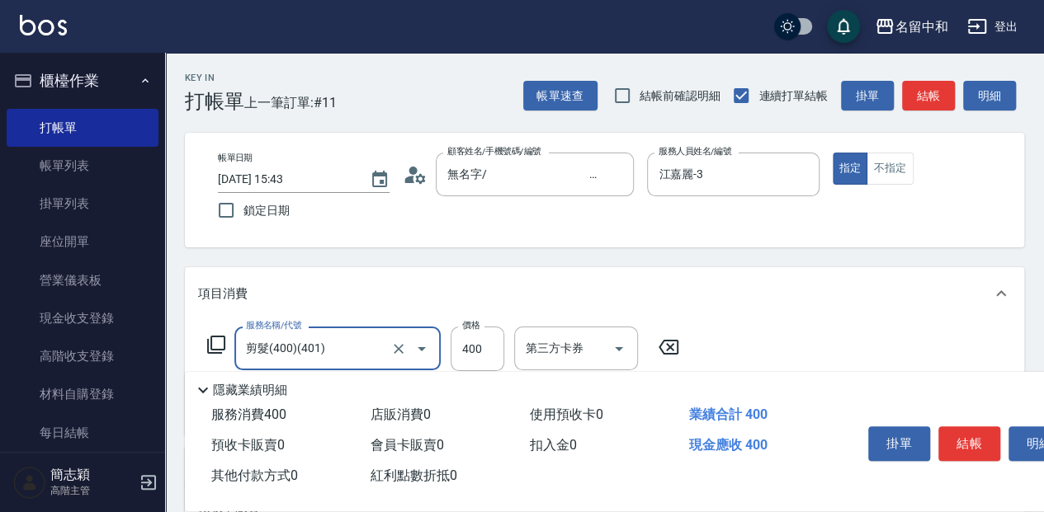
type input "剪髮(400)(401)"
type input "250"
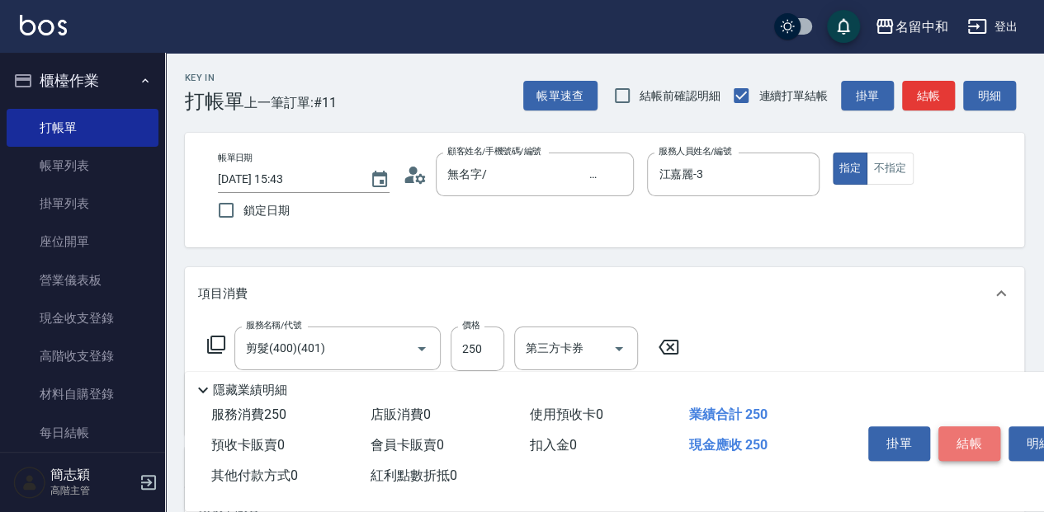
click at [985, 437] on button "結帳" at bounding box center [969, 444] width 62 height 35
click at [985, 437] on div "掛單 結帳 明細" at bounding box center [969, 446] width 215 height 52
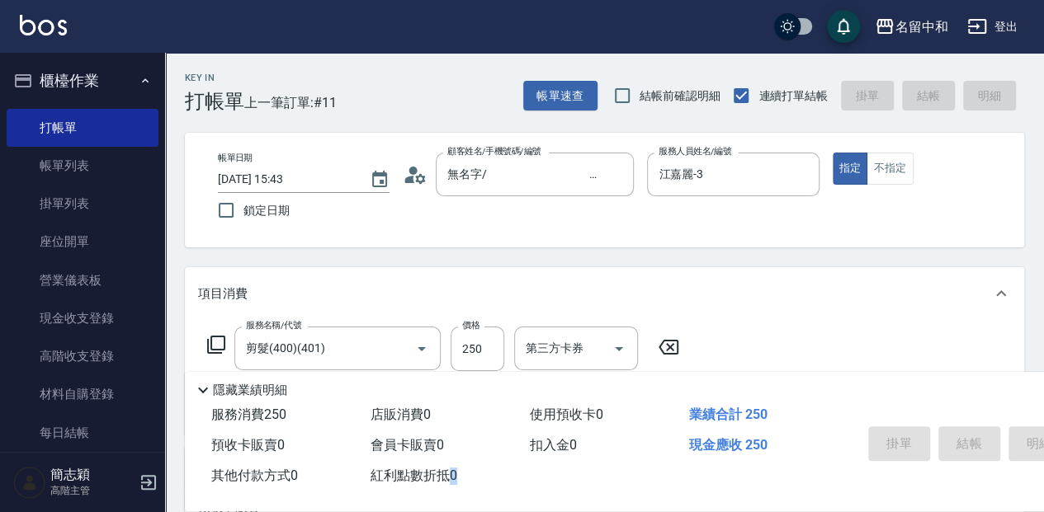
type input "[DATE] 15:44"
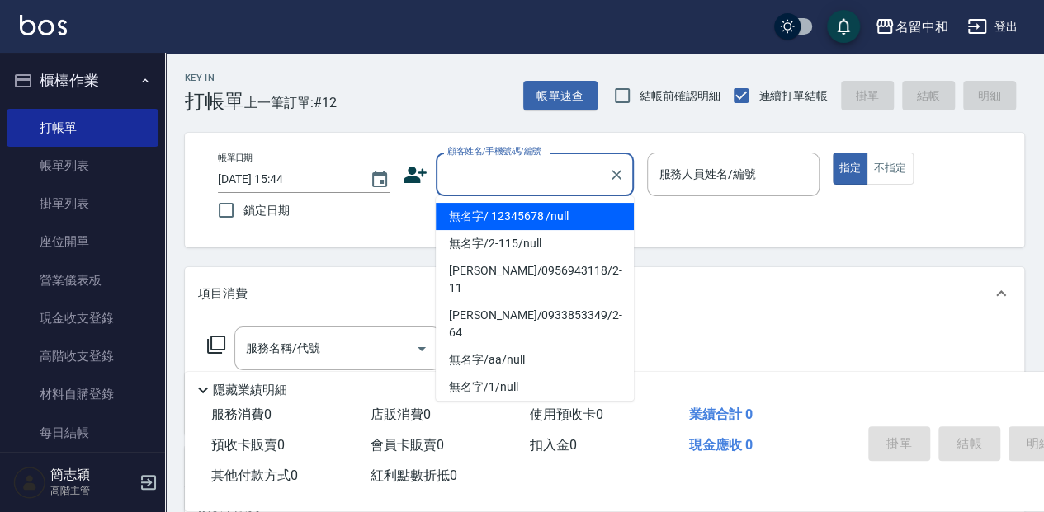
type input "無名字/ 12345678 /null"
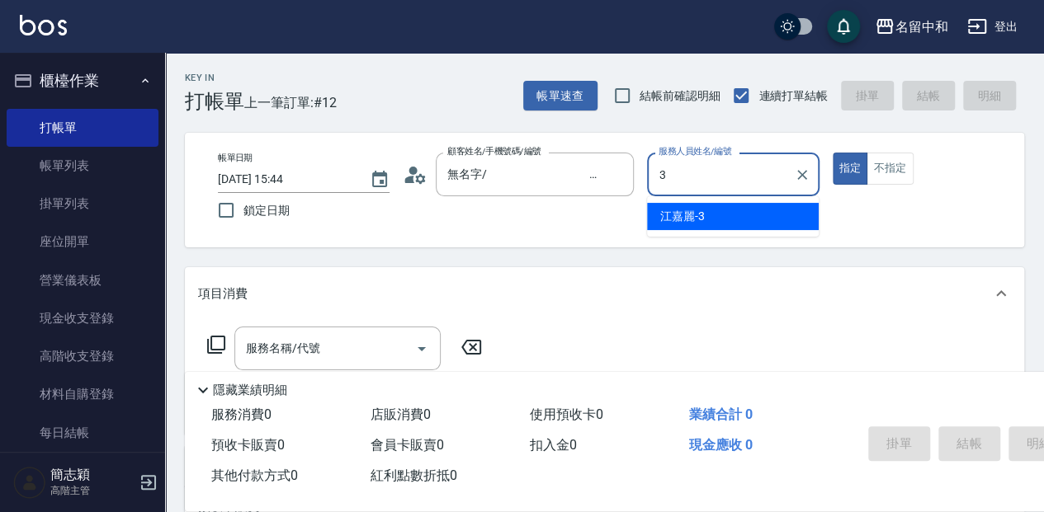
type input "江嘉麗-3"
type button "true"
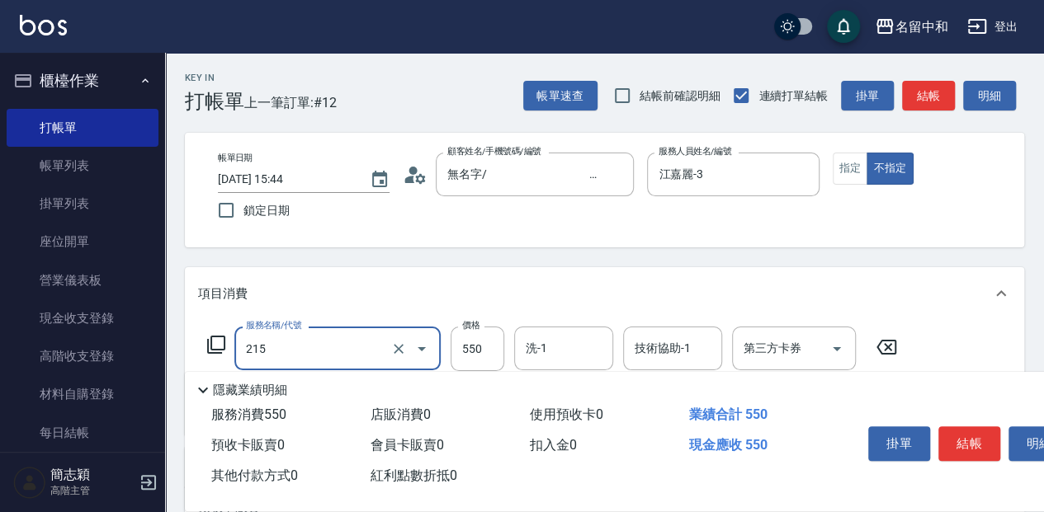
type input "SPA洗髮[500](215)"
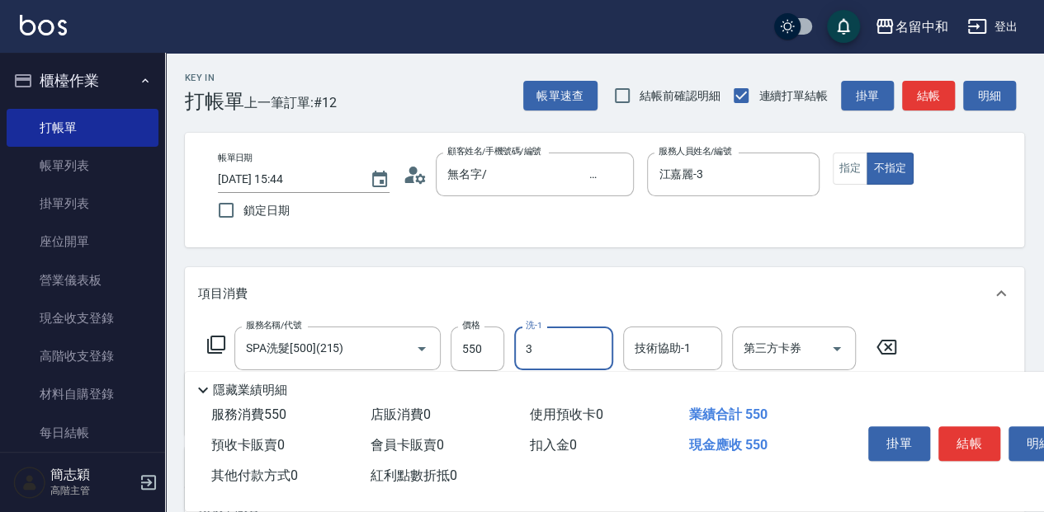
type input "江嘉麗-3"
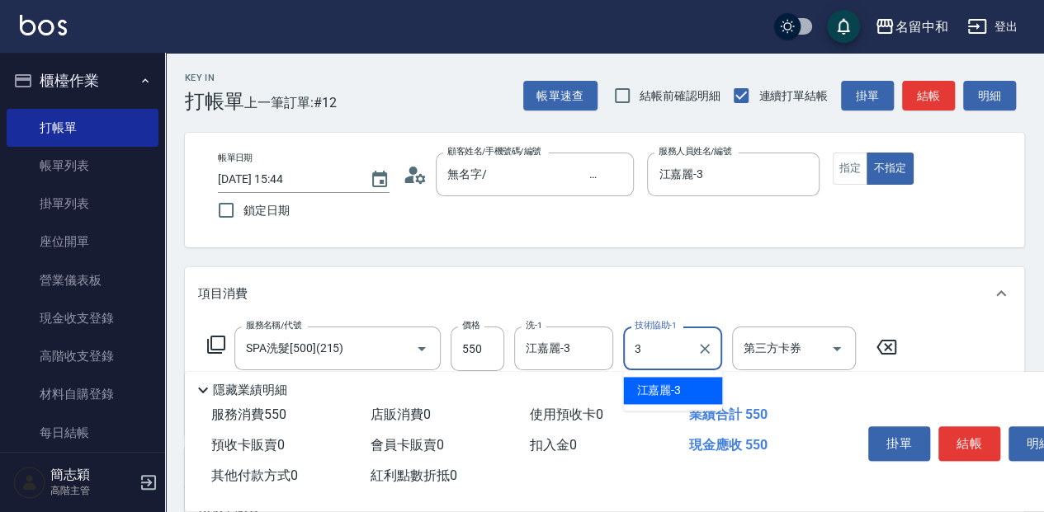
type input "江嘉麗-3"
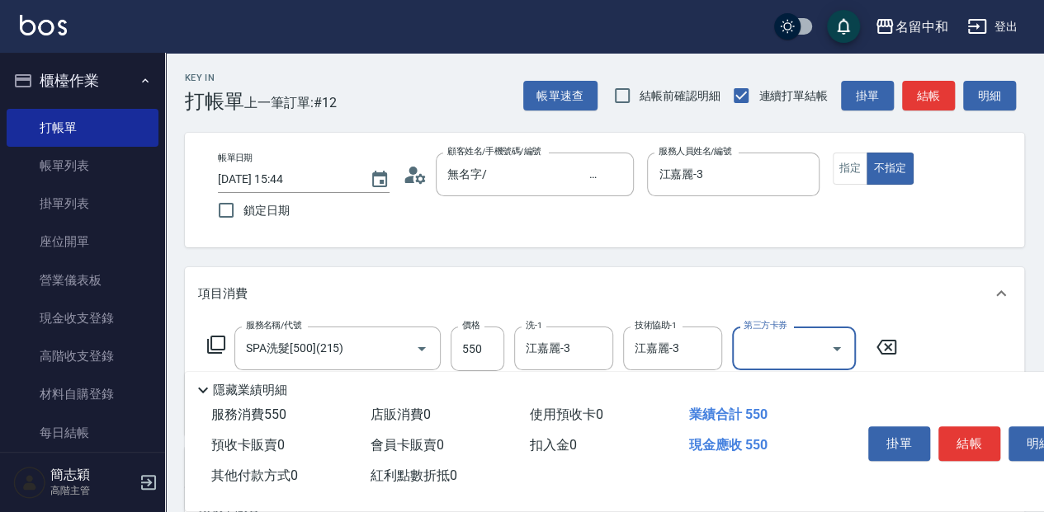
click at [975, 437] on button "結帳" at bounding box center [969, 444] width 62 height 35
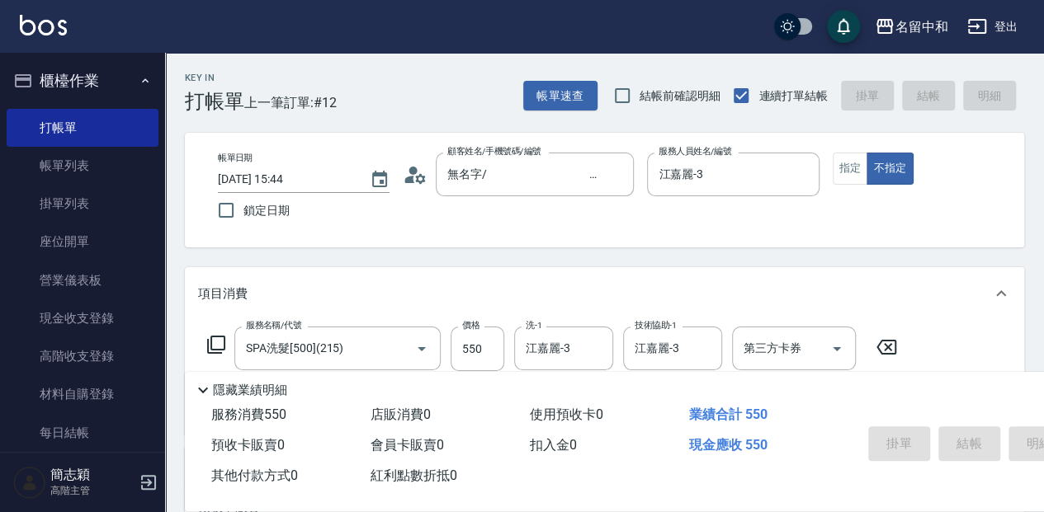
type input "[DATE] 16:14"
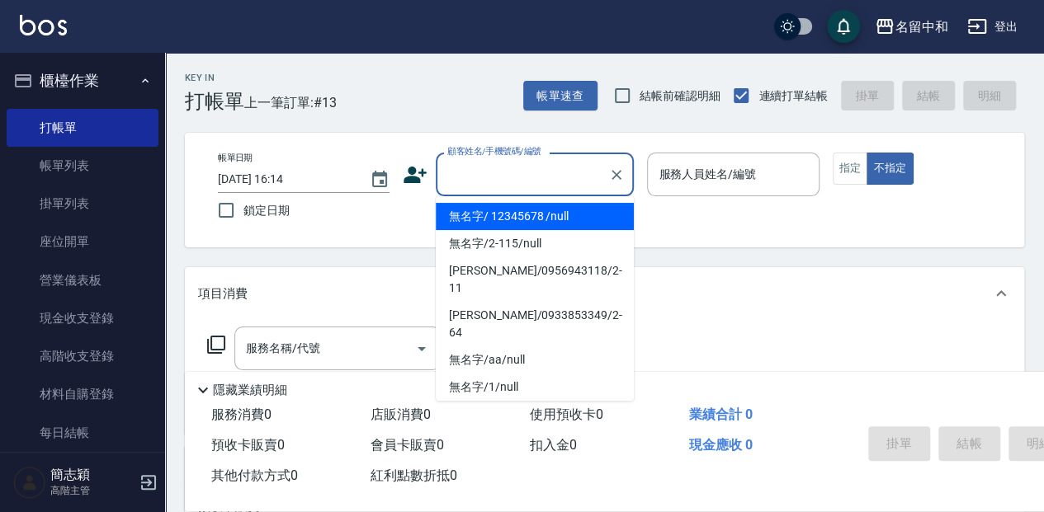
drag, startPoint x: 479, startPoint y: 169, endPoint x: 486, endPoint y: 179, distance: 11.9
click at [479, 171] on input "顧客姓名/手機號碼/編號" at bounding box center [522, 174] width 158 height 29
click at [523, 223] on li "無名字/ 12345678 /null" at bounding box center [535, 216] width 198 height 27
type input "無名字/ 12345678 /null"
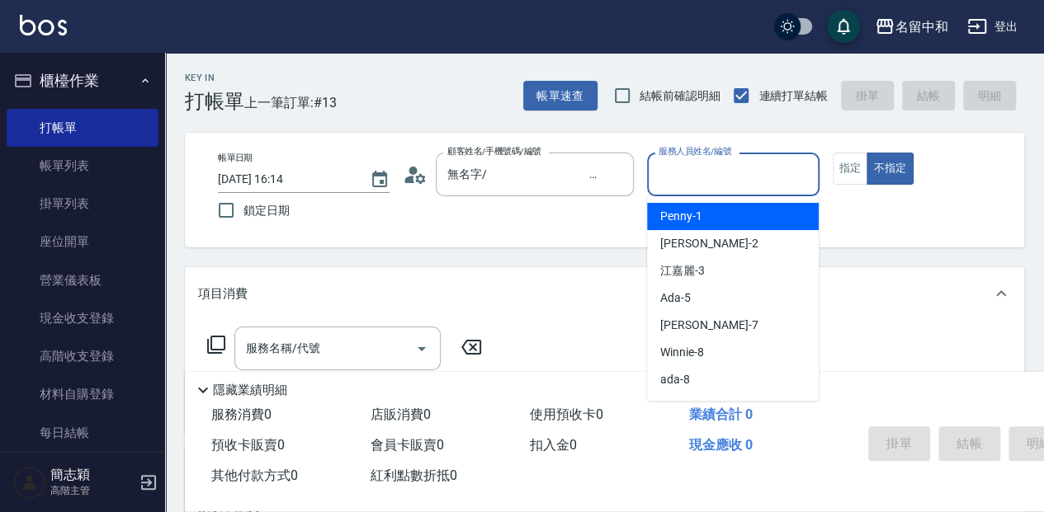
click at [668, 168] on input "服務人員姓名/編號" at bounding box center [732, 174] width 157 height 29
type input "瓦皮-A"
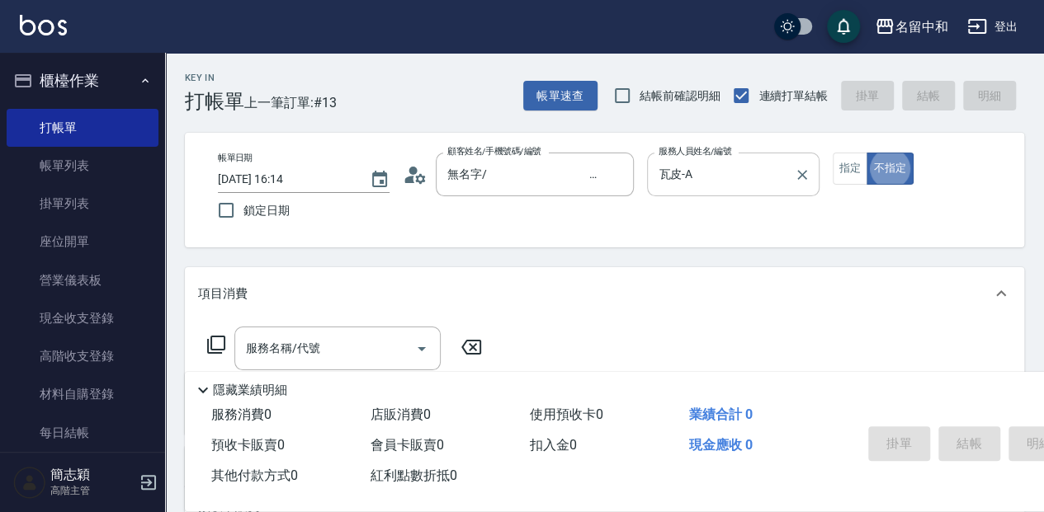
type button "false"
click at [247, 385] on p "隱藏業績明細" at bounding box center [250, 390] width 74 height 17
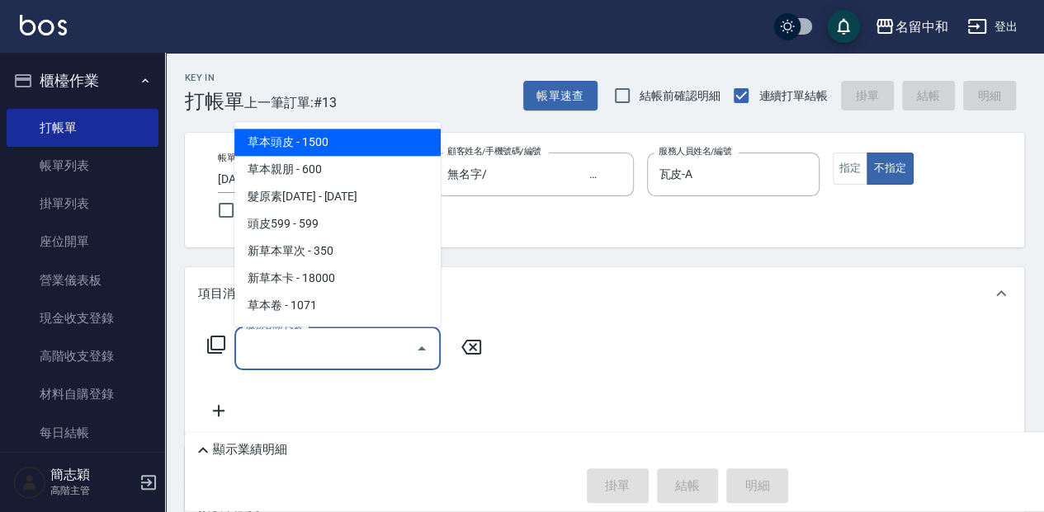
click at [249, 356] on input "服務名稱/代號" at bounding box center [325, 348] width 167 height 29
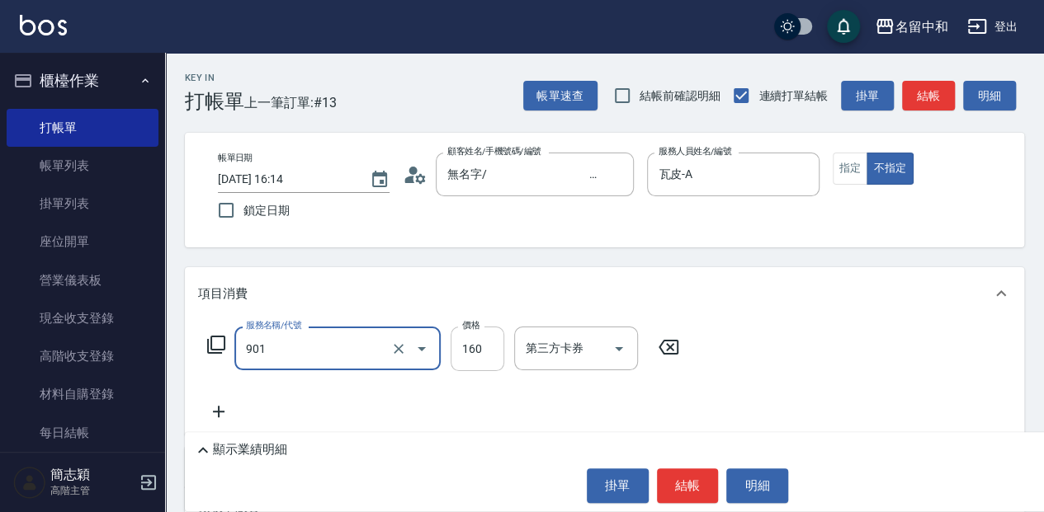
type input "修手(901)"
click at [473, 330] on label "價格" at bounding box center [470, 325] width 17 height 12
click at [473, 330] on input "7760" at bounding box center [478, 349] width 54 height 45
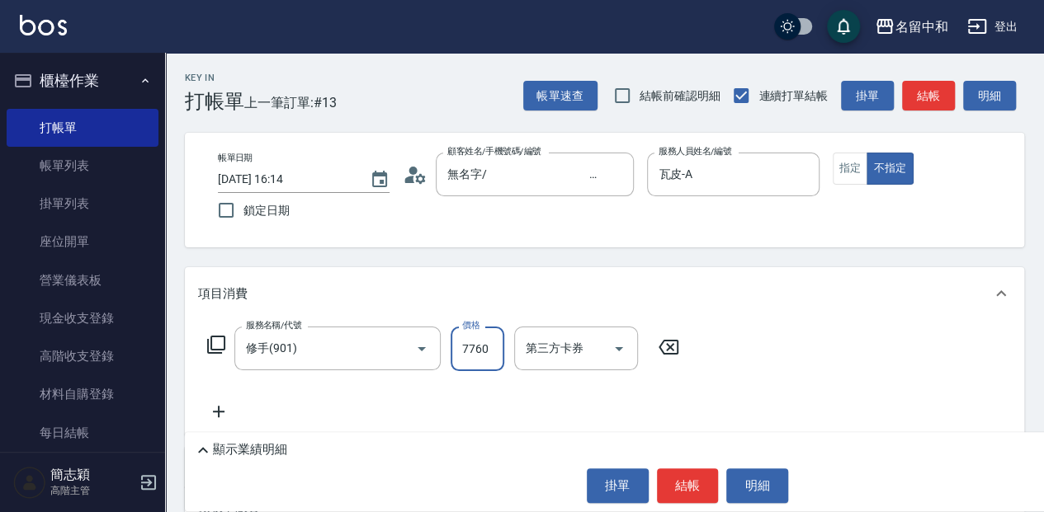
click at [482, 350] on input "7760" at bounding box center [478, 349] width 54 height 45
type input "760"
click at [690, 486] on button "結帳" at bounding box center [688, 486] width 62 height 35
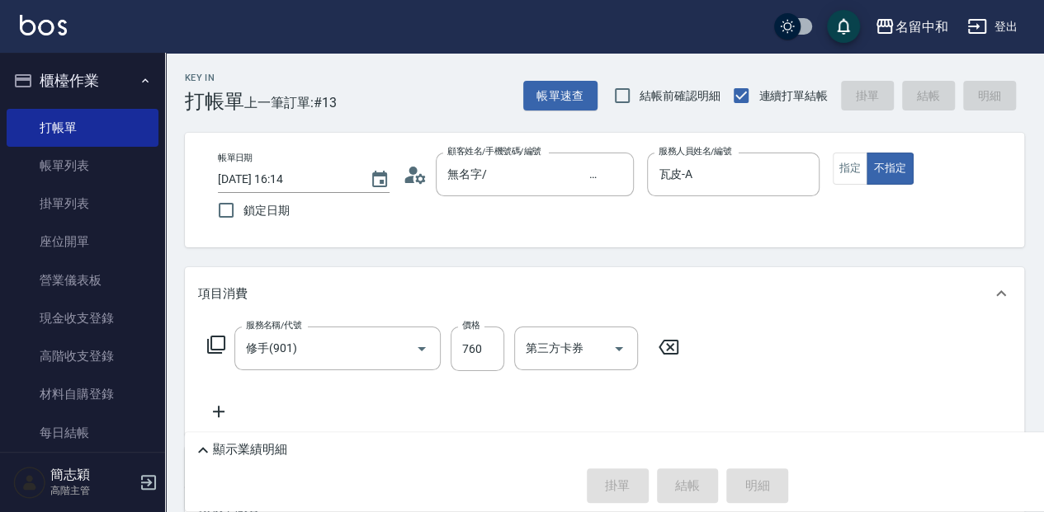
type input "[DATE] 16:53"
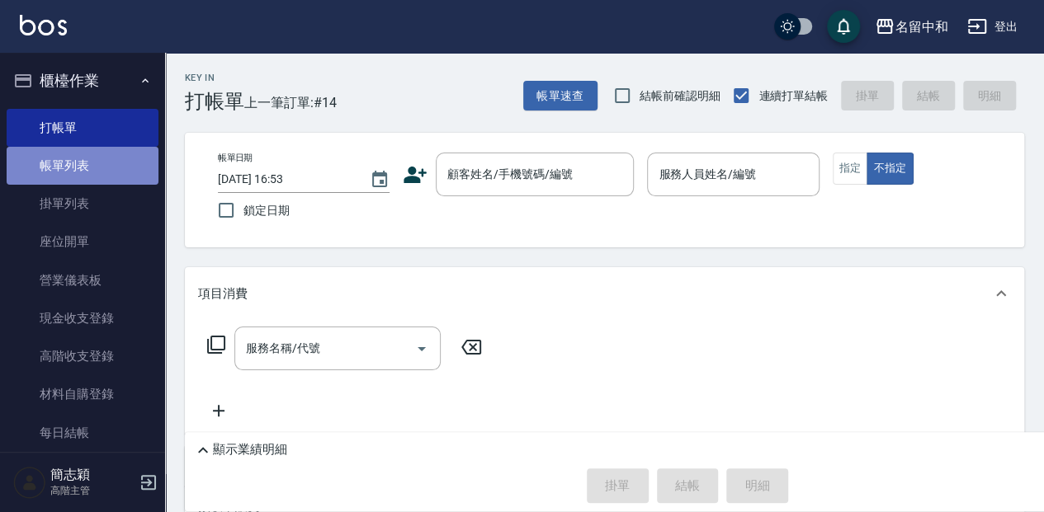
click at [149, 168] on link "帳單列表" at bounding box center [83, 166] width 152 height 38
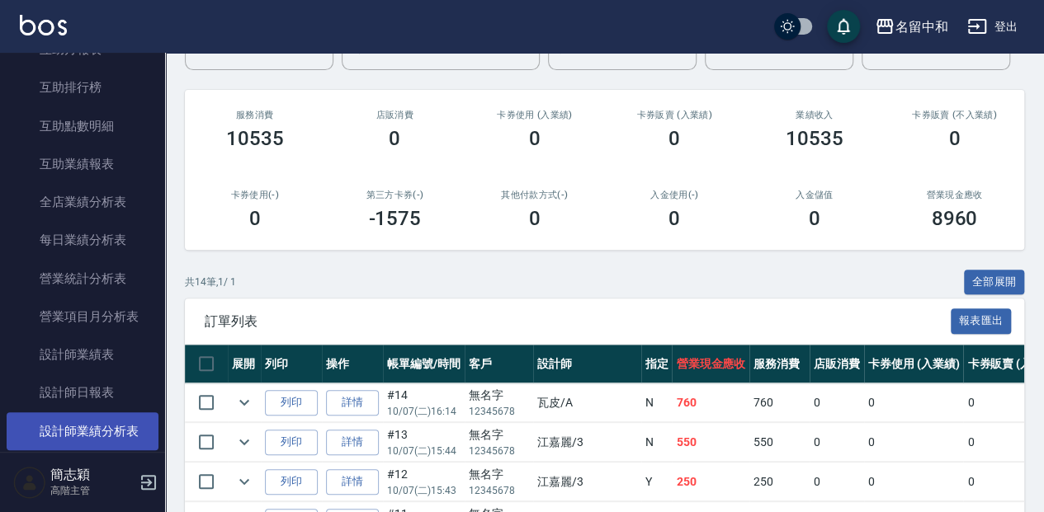
scroll to position [880, 0]
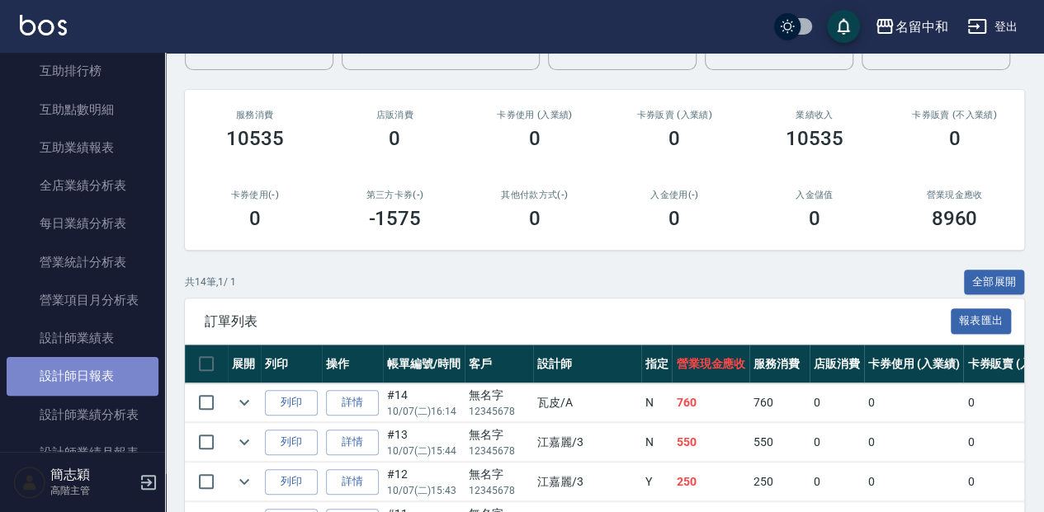
click at [111, 381] on link "設計師日報表" at bounding box center [83, 376] width 152 height 38
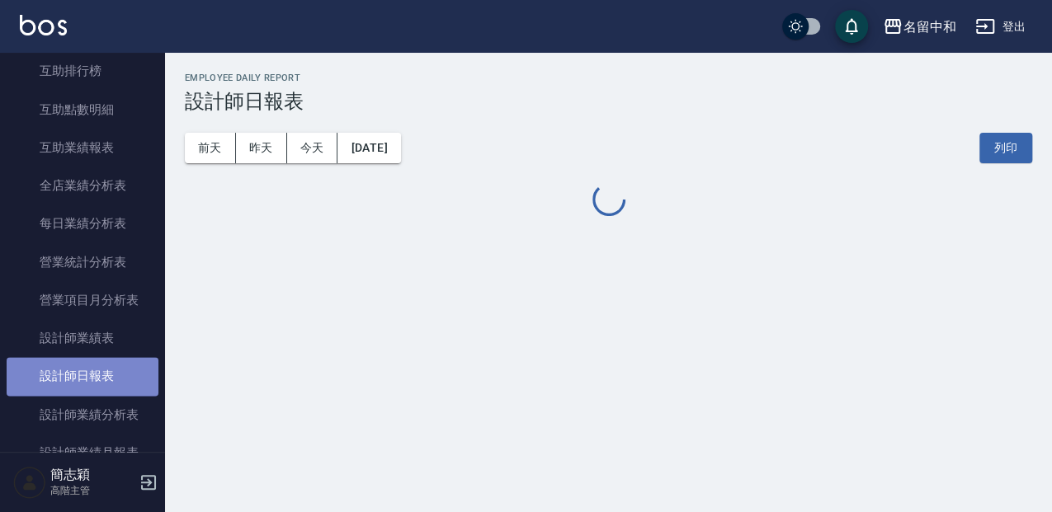
click at [111, 381] on link "設計師日報表" at bounding box center [83, 376] width 152 height 38
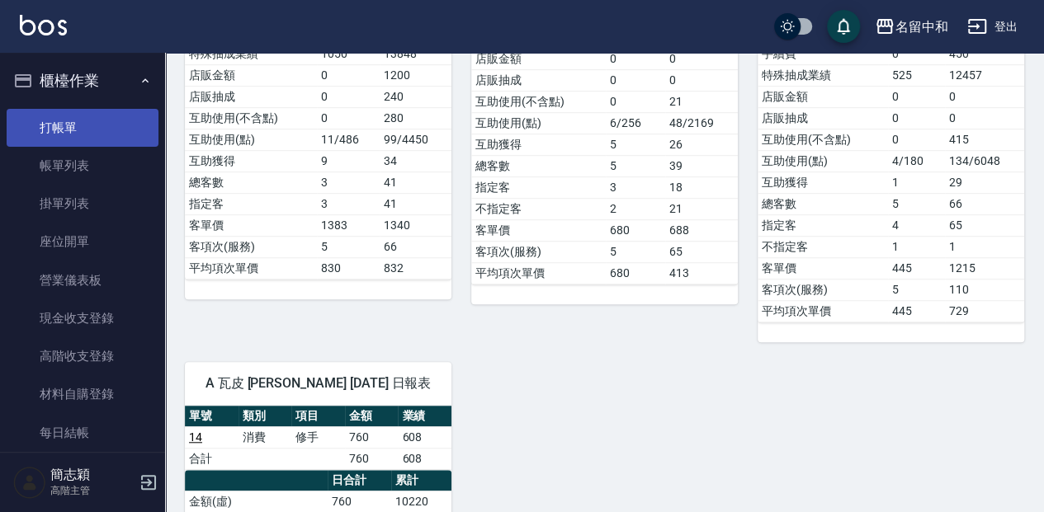
scroll to position [440, 0]
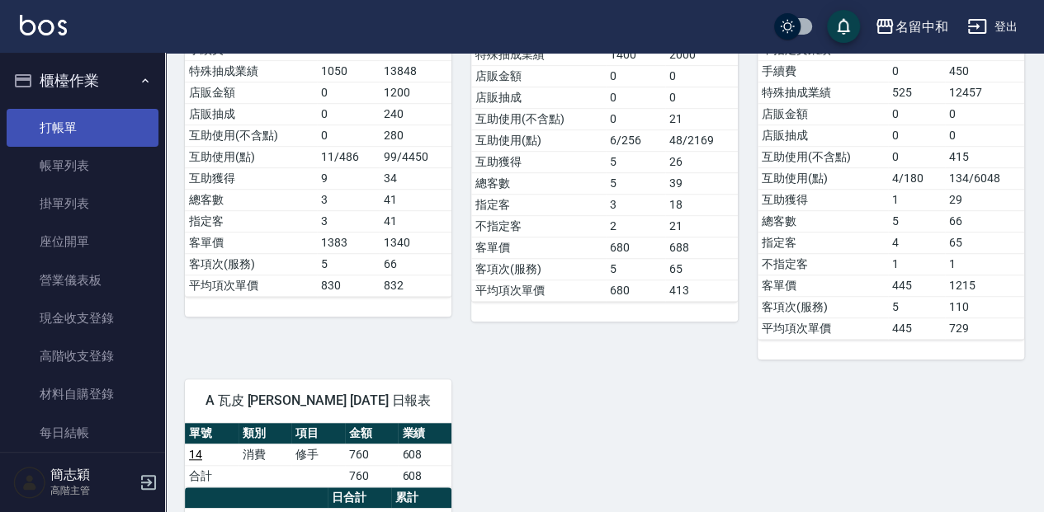
click at [97, 123] on link "打帳單" at bounding box center [83, 128] width 152 height 38
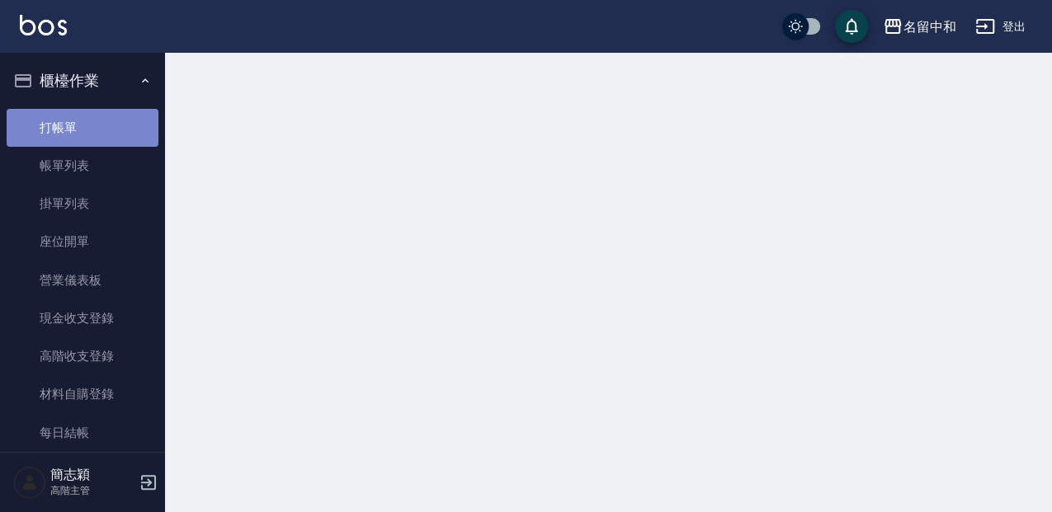
click at [97, 123] on link "打帳單" at bounding box center [83, 128] width 152 height 38
